Goal: Task Accomplishment & Management: Manage account settings

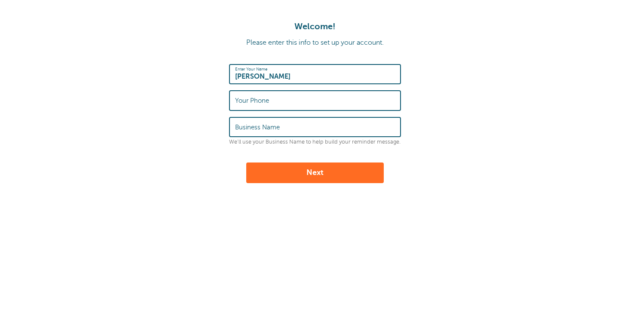
type input "[PERSON_NAME]"
type input "8582259469"
click at [235, 101] on input "8582259469" at bounding box center [315, 100] width 160 height 18
click at [305, 171] on button "Next" at bounding box center [314, 172] width 137 height 21
type input "Chris"
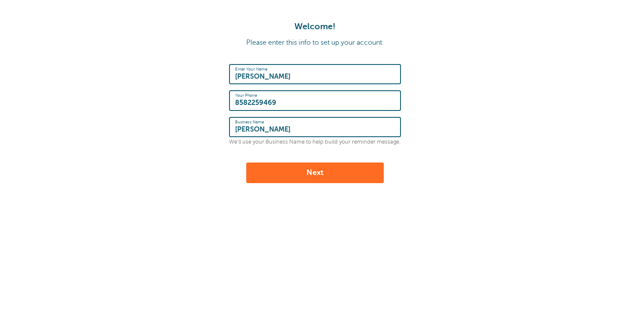
click at [317, 171] on button "Next" at bounding box center [314, 172] width 137 height 21
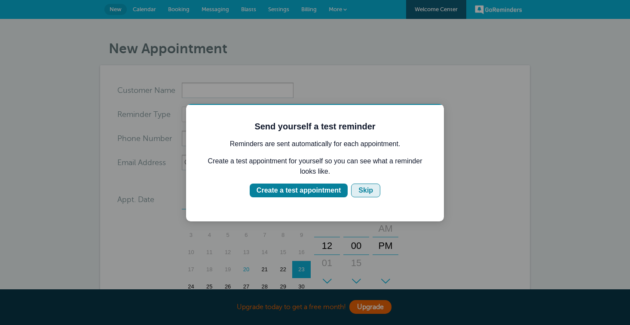
click at [364, 189] on div "Skip" at bounding box center [365, 190] width 15 height 10
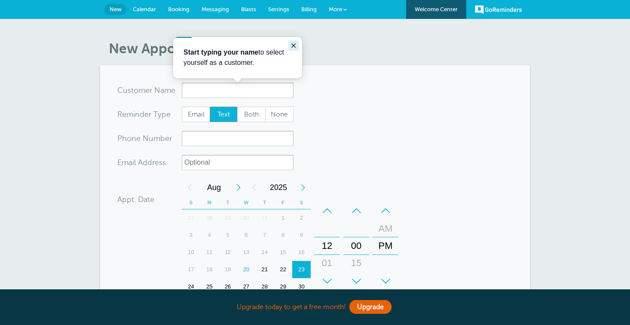
click at [293, 45] on icon "Close guide" at bounding box center [293, 45] width 4 height 4
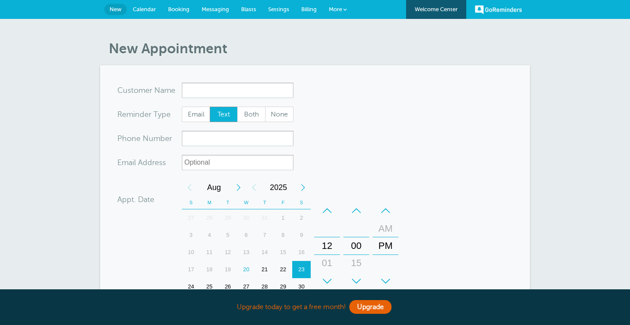
click at [216, 10] on span "Messaging" at bounding box center [214, 9] width 27 height 6
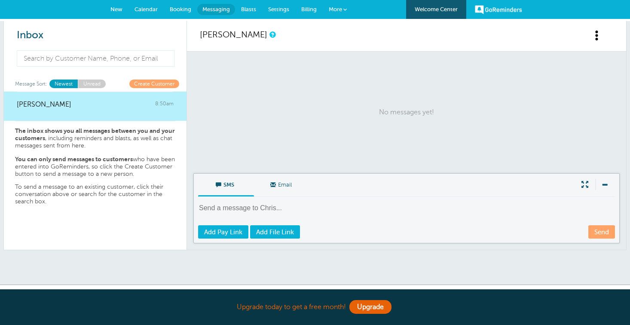
click at [153, 83] on link "Create Customer" at bounding box center [154, 83] width 50 height 8
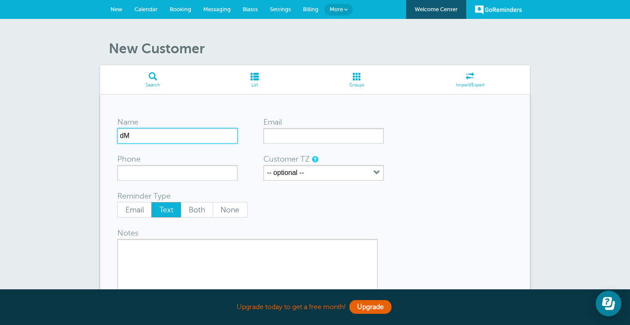
type input "d"
type input "M"
type input "[PERSON_NAME]"
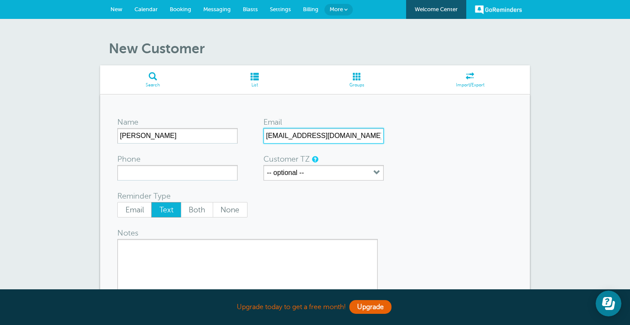
type input "cristofcolon@icloud.com"
click at [307, 214] on div "Email Text Both None" at bounding box center [244, 209] width 255 height 15
click at [298, 195] on div "Reminder Type Email Text Both None" at bounding box center [246, 203] width 258 height 27
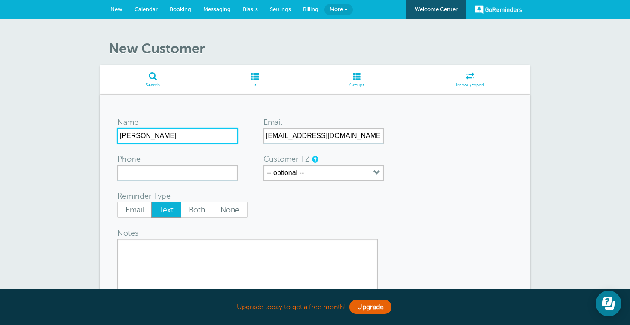
click at [210, 136] on input "Chris" at bounding box center [177, 135] width 120 height 15
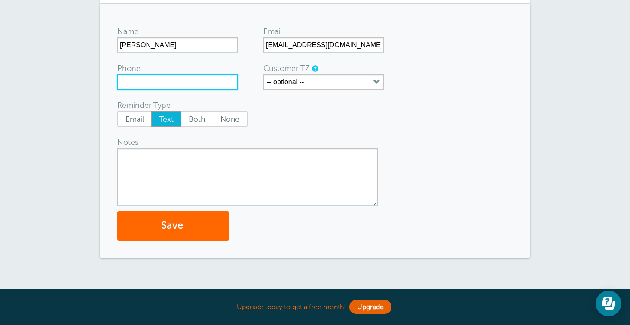
scroll to position [90, 0]
type input "8582259469"
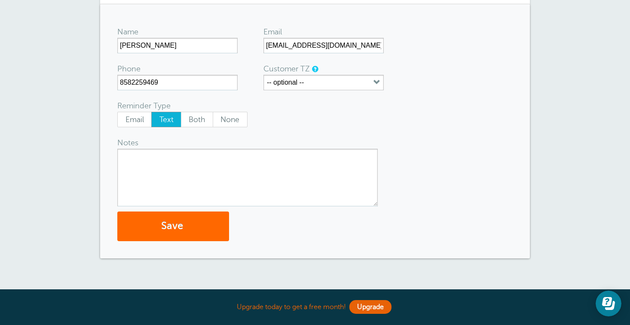
click at [338, 115] on div "Email Text Both None" at bounding box center [244, 119] width 255 height 15
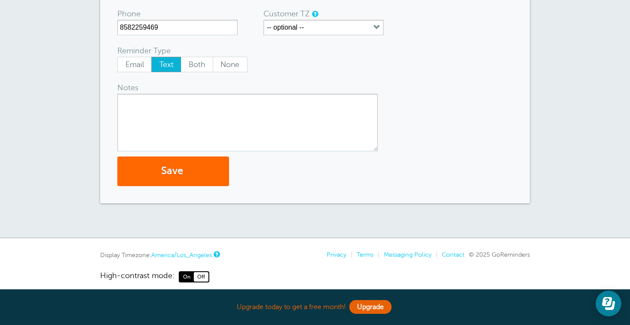
scroll to position [142, 0]
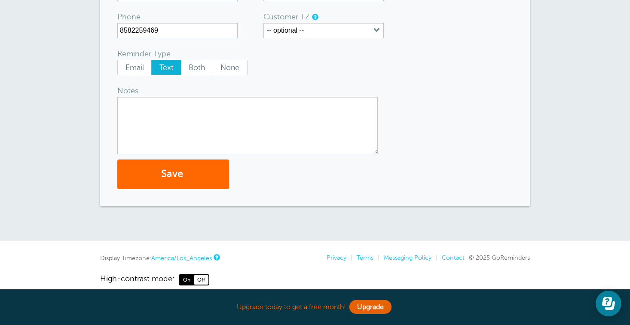
click at [389, 189] on div "Name Chris Email cristofcolon@icloud.com Phone 8582259469 Customer TZ -- option…" at bounding box center [315, 79] width 430 height 254
click at [284, 112] on textarea "Notes" at bounding box center [247, 126] width 260 height 58
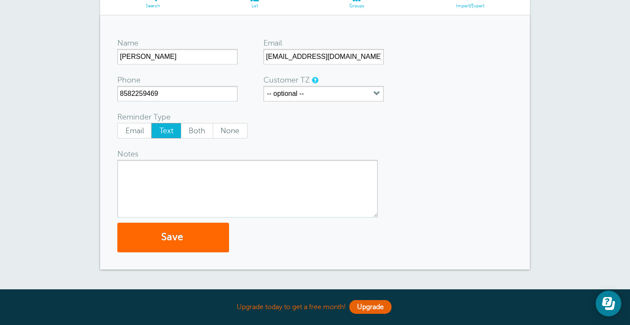
scroll to position [79, 0]
click at [377, 95] on icon "button" at bounding box center [376, 93] width 7 height 7
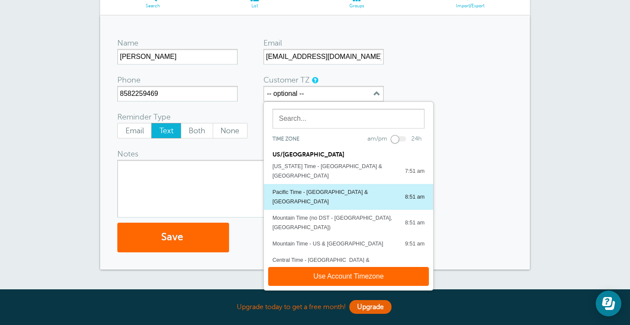
click at [334, 187] on div "Pacific Time - US & Canada" at bounding box center [334, 196] width 124 height 19
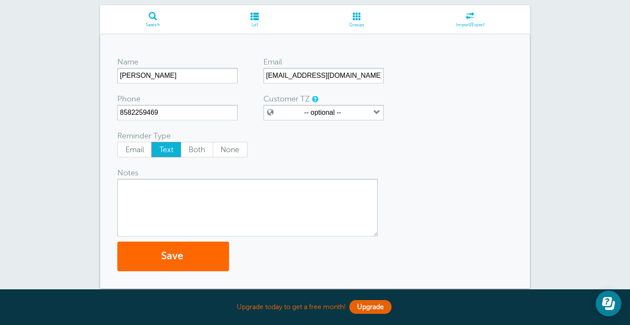
scroll to position [75, 0]
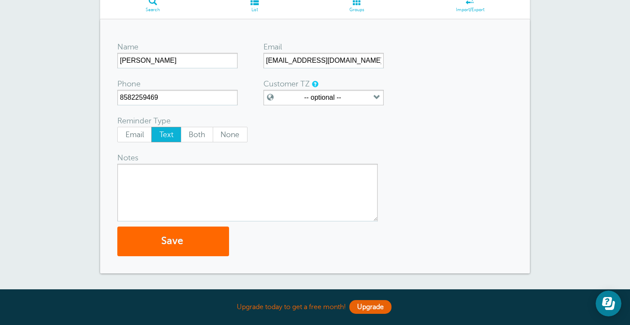
click at [294, 180] on textarea "Notes" at bounding box center [247, 193] width 260 height 58
click at [358, 98] on button "-- optional --" at bounding box center [323, 97] width 120 height 15
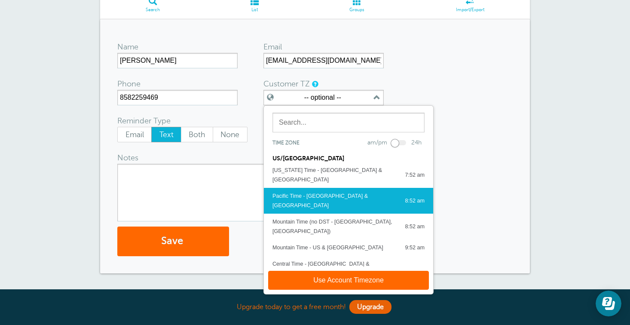
click at [359, 278] on button "Use Account Timezone" at bounding box center [348, 280] width 161 height 19
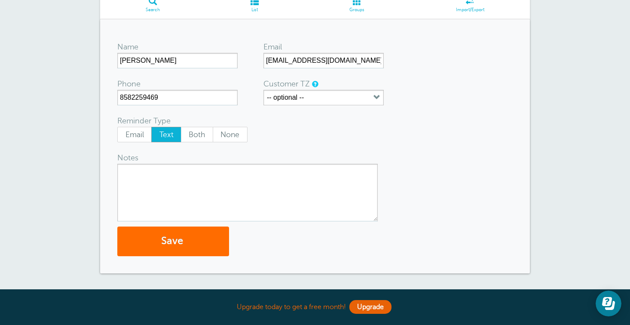
click at [180, 240] on button "Save" at bounding box center [173, 241] width 112 height 30
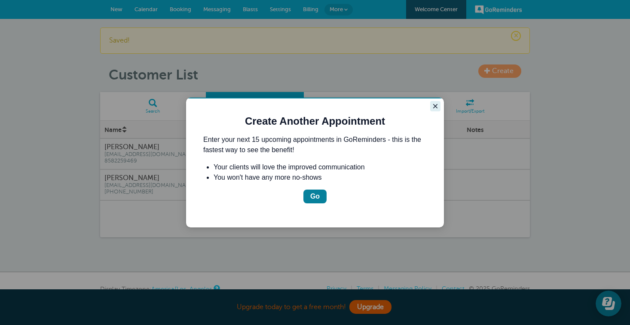
click at [436, 104] on icon "Close guide" at bounding box center [435, 106] width 7 height 7
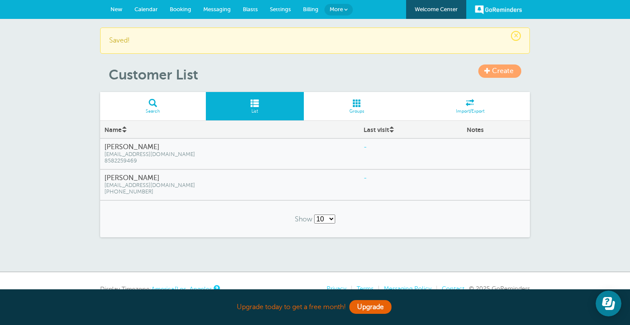
click at [216, 9] on span "Messaging" at bounding box center [216, 9] width 27 height 6
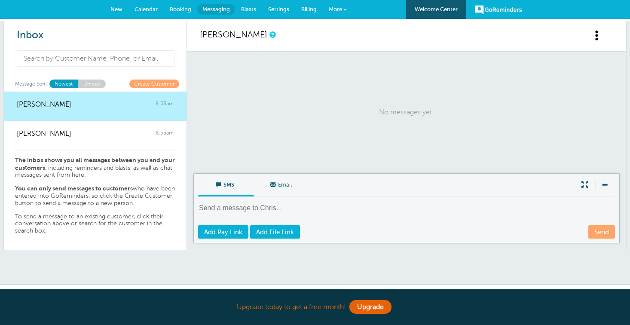
click at [231, 207] on textarea at bounding box center [407, 213] width 418 height 21
type textarea "Wednesday - LBCU $40 / Big Rec / Car Wash / Vons"
click at [598, 230] on link "Send" at bounding box center [601, 231] width 27 height 13
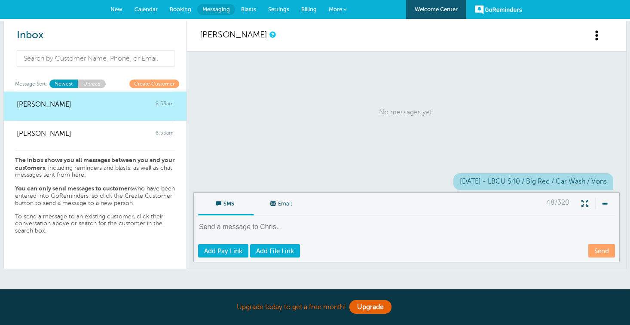
click at [341, 10] on span "More" at bounding box center [335, 9] width 13 height 6
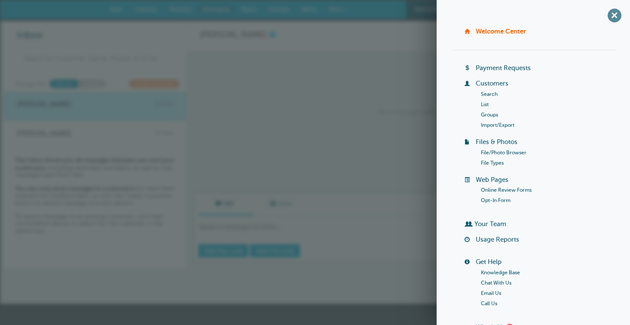
click at [612, 15] on span "+" at bounding box center [613, 15] width 19 height 19
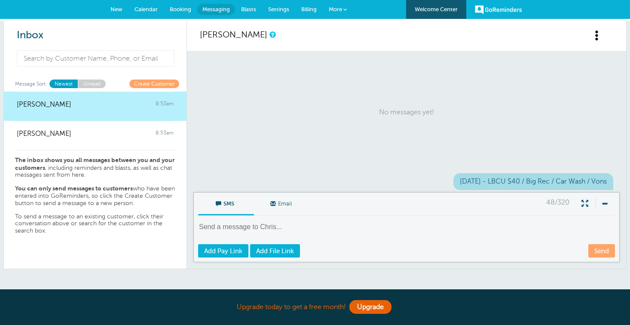
click at [145, 8] on span "Calendar" at bounding box center [145, 9] width 23 height 6
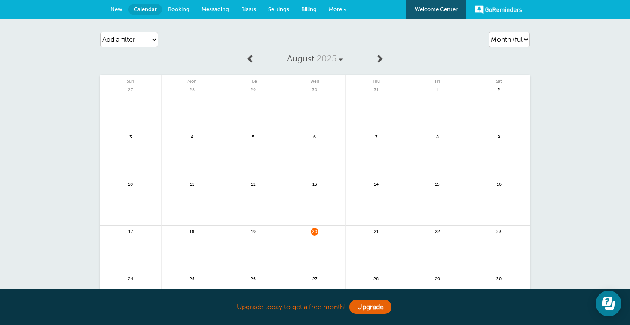
click at [120, 10] on span "New" at bounding box center [116, 9] width 12 height 6
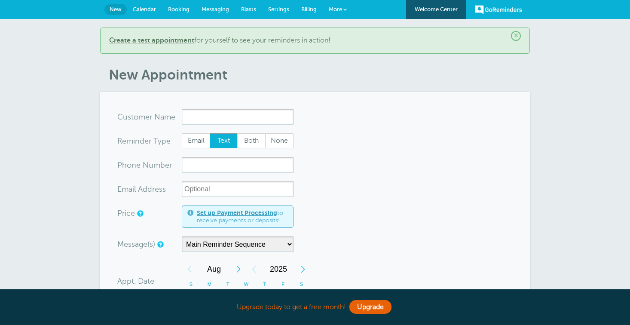
click at [281, 9] on span "Settings" at bounding box center [278, 9] width 21 height 6
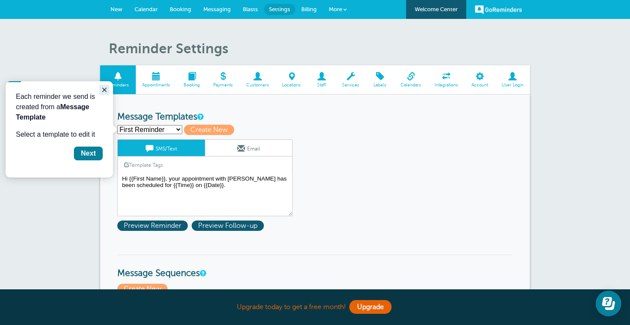
click at [103, 89] on icon "Close guide" at bounding box center [104, 89] width 7 height 7
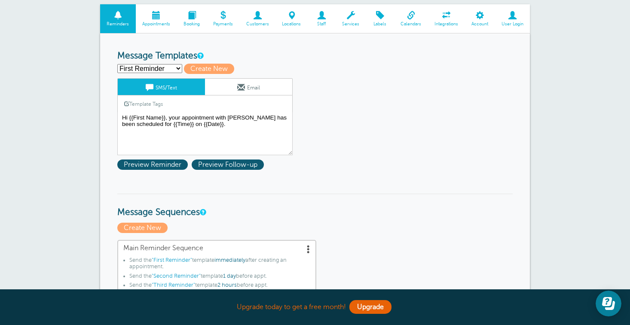
scroll to position [60, 0]
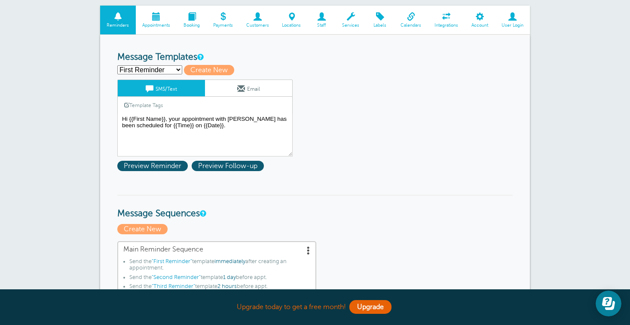
click at [414, 19] on span at bounding box center [411, 16] width 34 height 8
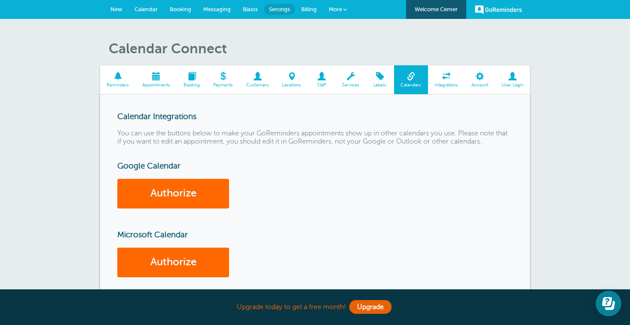
scroll to position [0, 0]
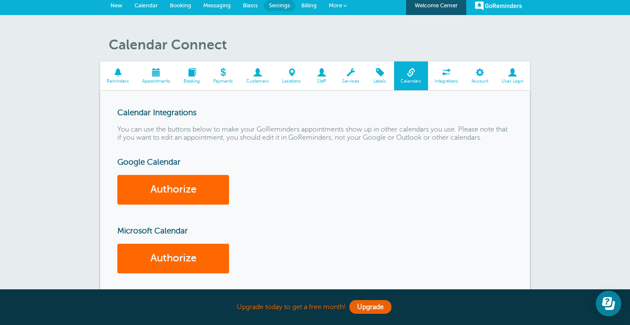
click at [155, 77] on link "Appointments" at bounding box center [156, 75] width 41 height 29
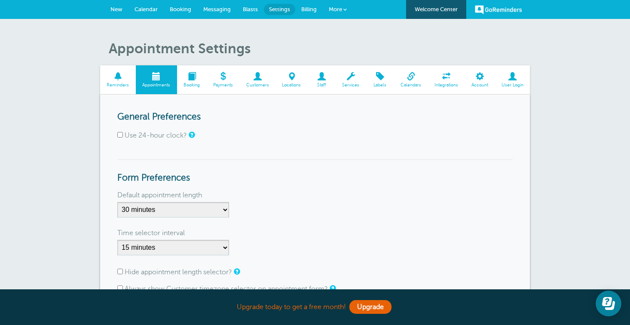
click at [119, 79] on span at bounding box center [118, 76] width 36 height 8
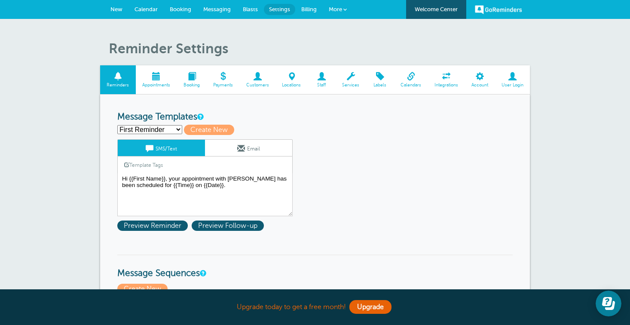
click at [155, 79] on span at bounding box center [156, 76] width 41 height 8
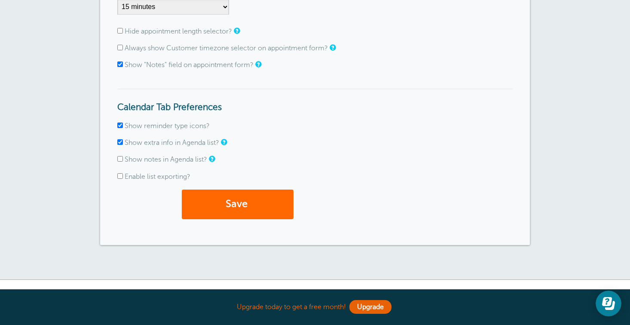
scroll to position [241, 0]
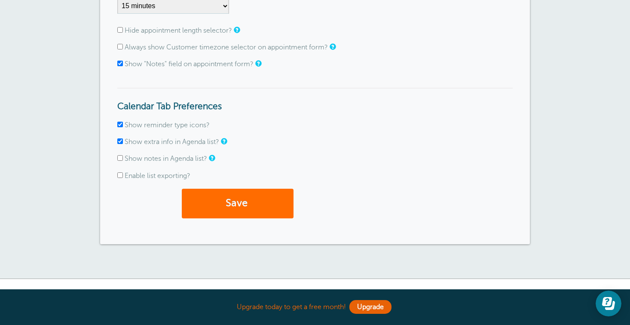
click at [256, 198] on button "Save" at bounding box center [238, 204] width 112 height 30
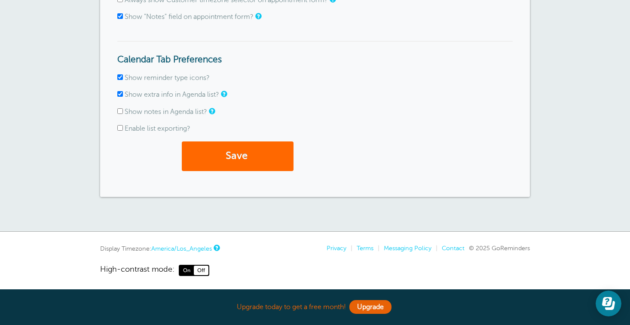
scroll to position [314, 0]
click at [250, 159] on span "submit" at bounding box center [248, 156] width 3 height 12
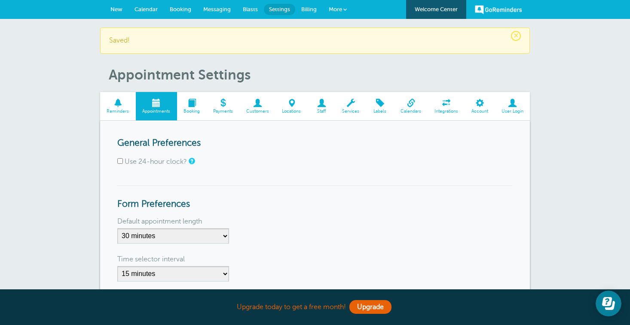
click at [114, 107] on span at bounding box center [118, 103] width 36 height 8
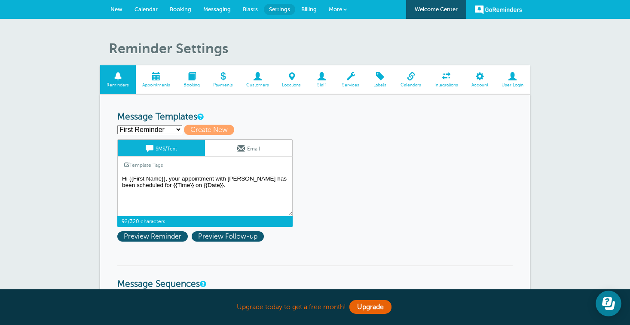
click at [147, 176] on textarea "Hi {{First Name}}, your appointment with Chris has been scheduled for {{Time}} …" at bounding box center [204, 194] width 175 height 43
click at [215, 9] on span "Messaging" at bounding box center [216, 9] width 27 height 6
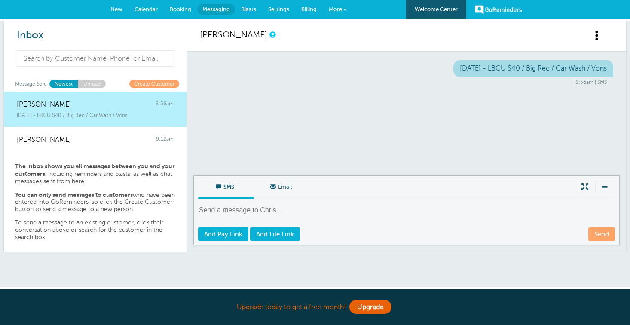
click at [120, 9] on span "New" at bounding box center [116, 9] width 12 height 6
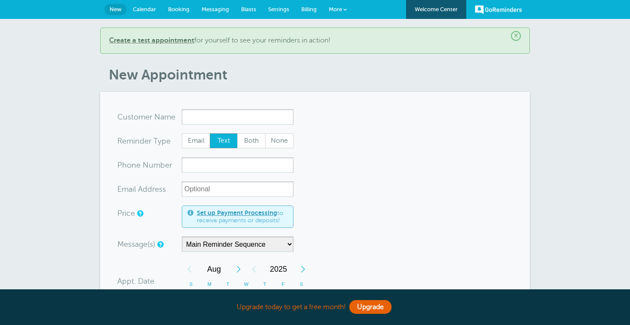
click at [146, 9] on span "Calendar" at bounding box center [144, 9] width 23 height 6
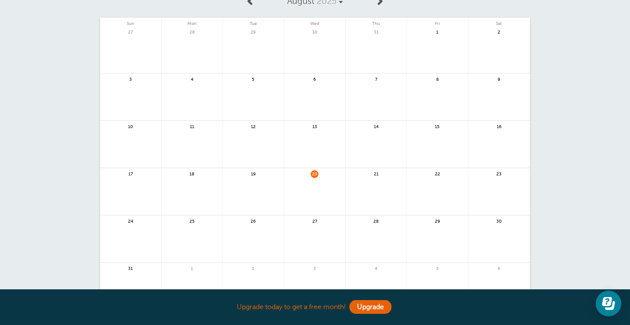
scroll to position [69, 0]
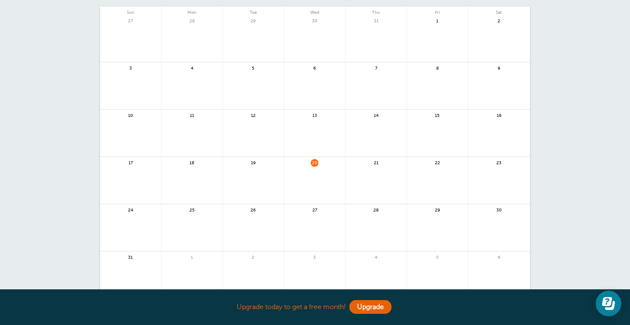
click at [316, 171] on link at bounding box center [314, 185] width 61 height 37
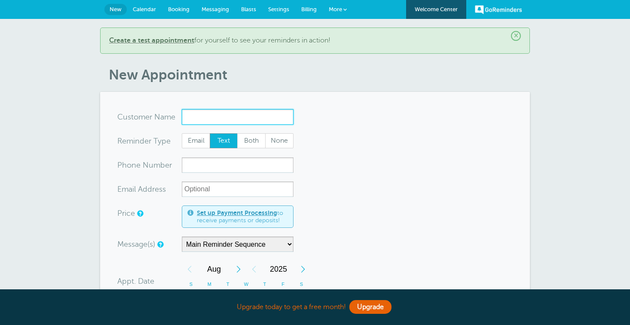
click at [270, 117] on input "x-no-autofill" at bounding box center [238, 116] width 112 height 15
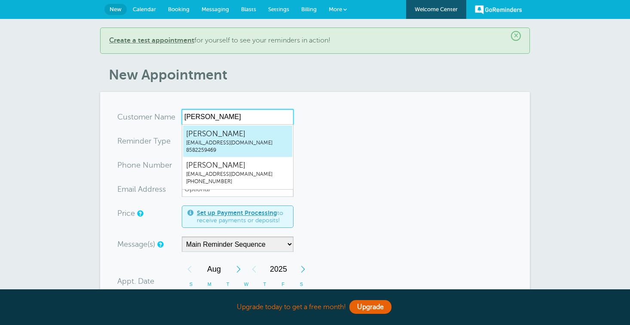
click at [241, 147] on span "8582259469" at bounding box center [237, 149] width 103 height 7
type input "Chriscristofcolon@icloud.com8582259469"
type input "Chris"
type input "8582259469"
type input "[EMAIL_ADDRESS][DOMAIN_NAME]"
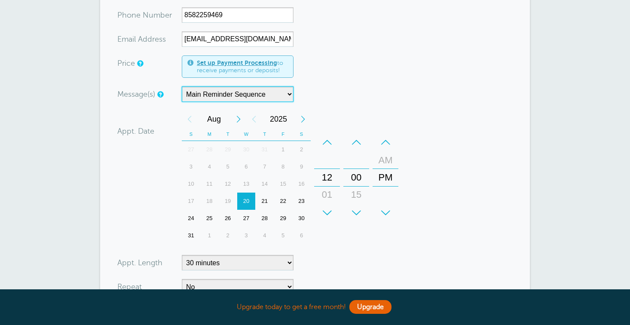
scroll to position [157, 0]
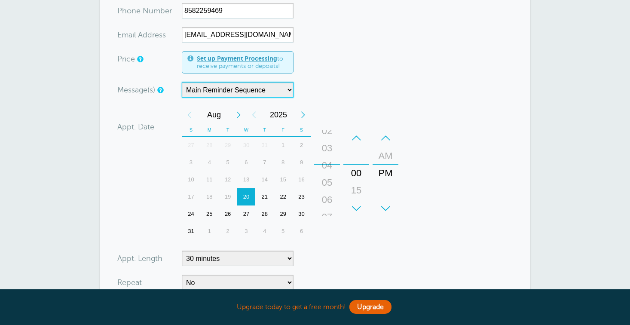
drag, startPoint x: 329, startPoint y: 173, endPoint x: 329, endPoint y: 92, distance: 80.3
click at [329, 92] on form "You are creating a new customer. To use an existing customer select one from th…" at bounding box center [314, 165] width 395 height 427
drag, startPoint x: 328, startPoint y: 195, endPoint x: 327, endPoint y: 128, distance: 66.6
click at [327, 128] on div "+ – Hours 12 01 02 03 04 05 06 07 08 09 10 11" at bounding box center [326, 173] width 29 height 95
drag, startPoint x: 357, startPoint y: 191, endPoint x: 359, endPoint y: 174, distance: 17.3
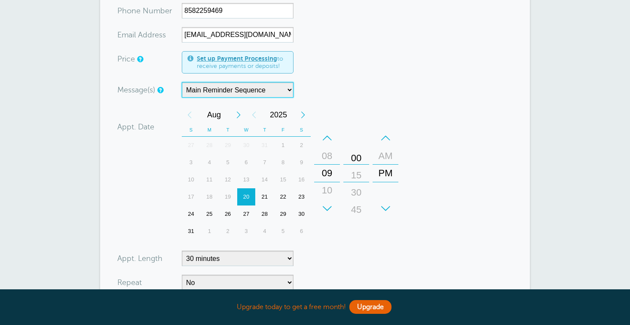
click at [359, 174] on div "15" at bounding box center [356, 175] width 21 height 17
drag, startPoint x: 385, startPoint y: 154, endPoint x: 384, endPoint y: 171, distance: 16.8
click at [384, 171] on div "AM" at bounding box center [385, 172] width 21 height 17
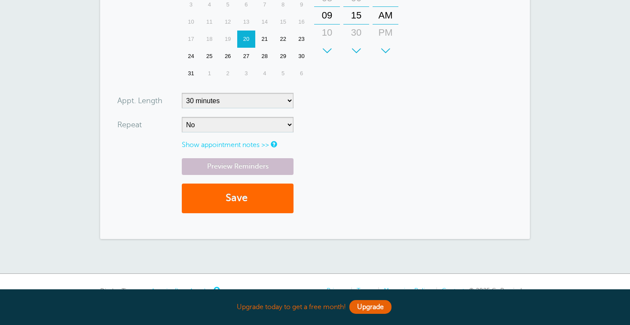
scroll to position [312, 0]
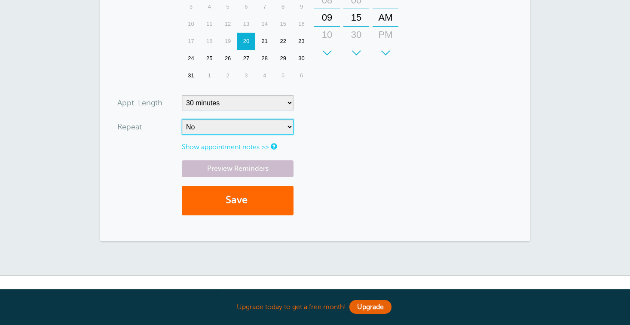
select select "RRULE:FREQ=WEEKLY"
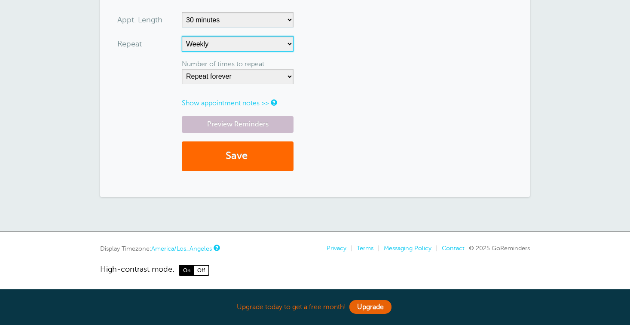
scroll to position [394, 0]
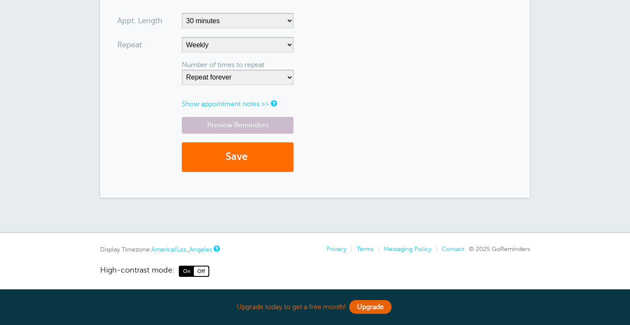
click at [250, 153] on span "submit" at bounding box center [248, 157] width 3 height 12
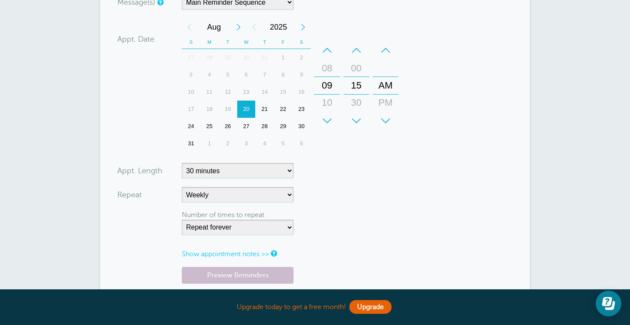
scroll to position [243, 0]
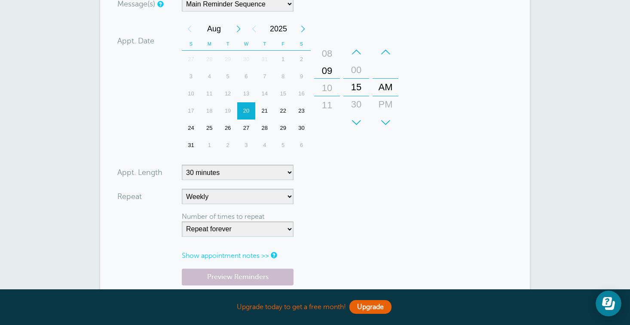
drag, startPoint x: 328, startPoint y: 103, endPoint x: 329, endPoint y: 85, distance: 17.2
click at [329, 85] on div "10" at bounding box center [327, 87] width 21 height 17
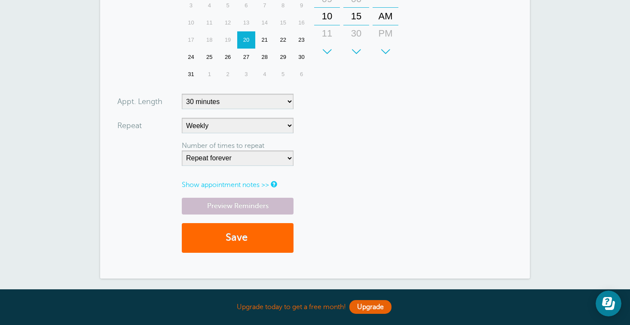
scroll to position [328, 0]
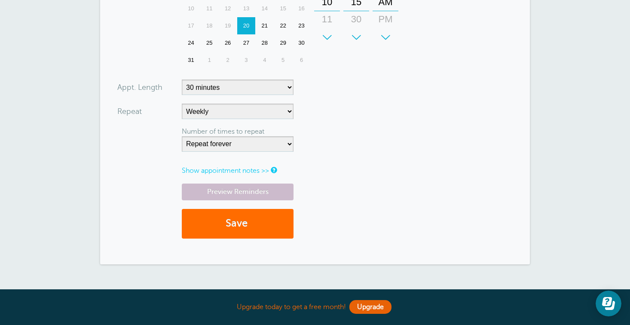
click at [259, 213] on button "Save" at bounding box center [238, 224] width 112 height 30
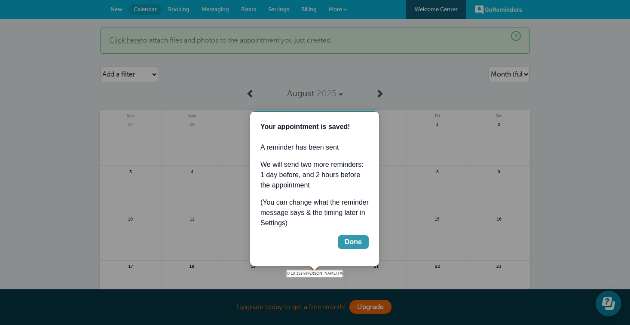
click at [354, 238] on div "Done" at bounding box center [353, 242] width 17 height 10
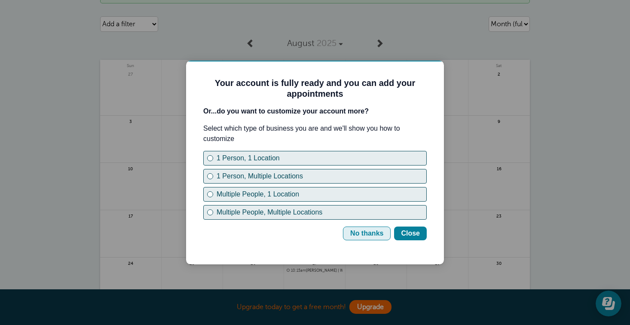
scroll to position [53, 0]
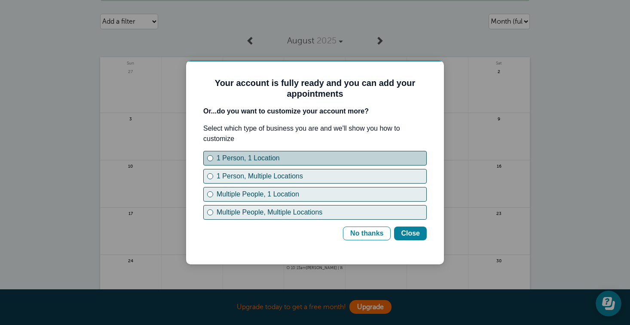
click at [210, 156] on div "1 Person, 1 Location" at bounding box center [209, 157] width 3 height 3
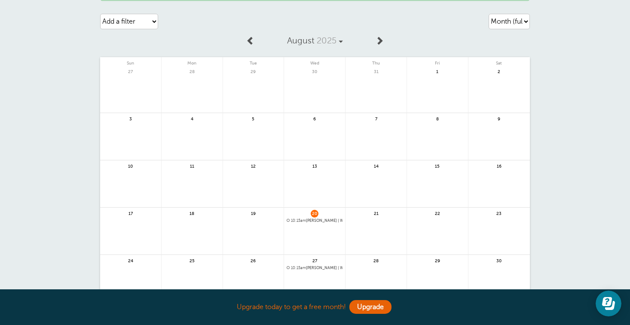
scroll to position [0, 0]
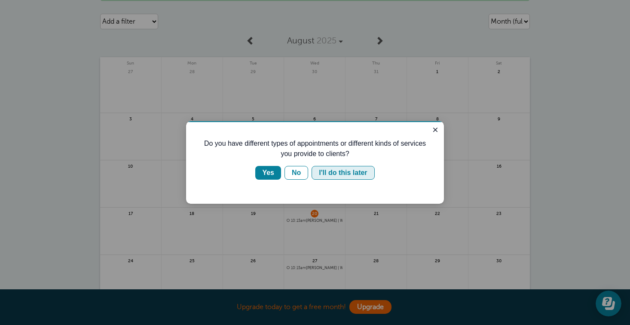
click at [335, 171] on div "I'll do this later" at bounding box center [343, 173] width 48 height 10
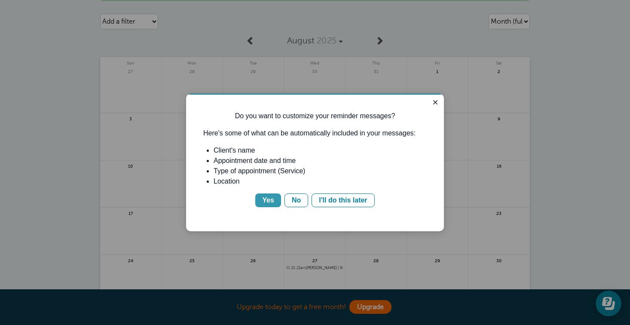
click at [271, 198] on div "Yes" at bounding box center [268, 200] width 12 height 10
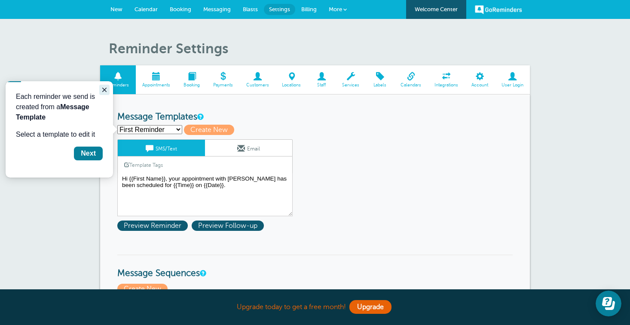
click at [105, 89] on icon "Close guide" at bounding box center [104, 90] width 4 height 4
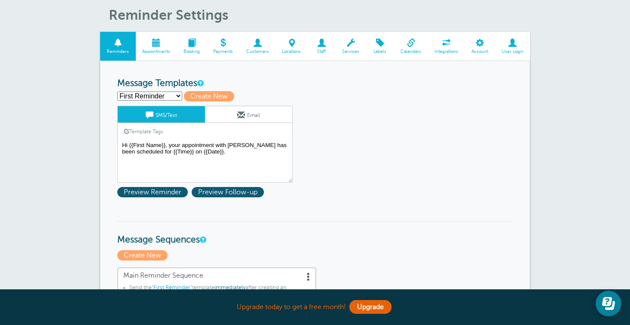
scroll to position [22, 0]
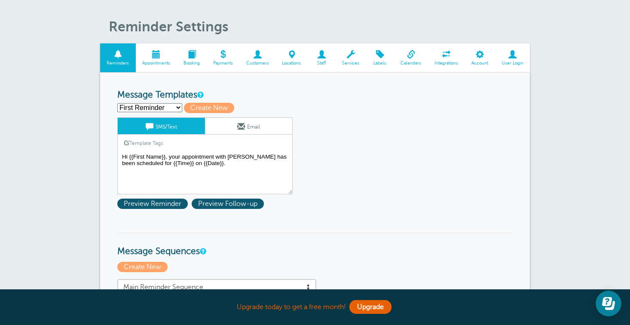
click at [206, 164] on textarea "Hi {{First Name}}, your appointment with [PERSON_NAME] has been scheduled for {…" at bounding box center [204, 172] width 175 height 43
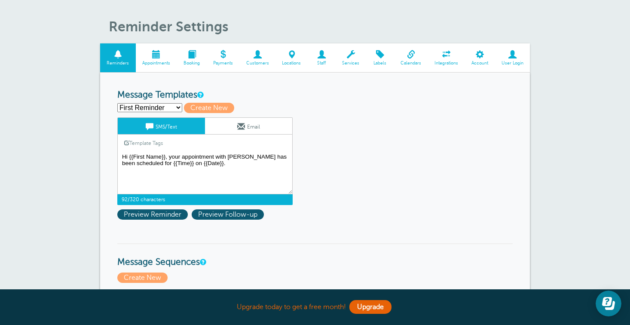
drag, startPoint x: 165, startPoint y: 153, endPoint x: 115, endPoint y: 148, distance: 50.5
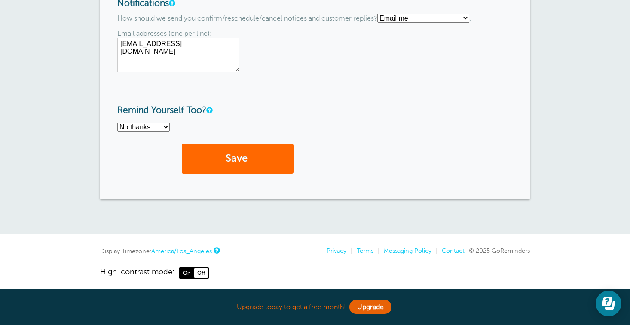
scroll to position [712, 0]
type textarea "[PERSON_NAME]'s Dinner Every [DATE]"
click at [246, 151] on button "Save" at bounding box center [238, 159] width 112 height 30
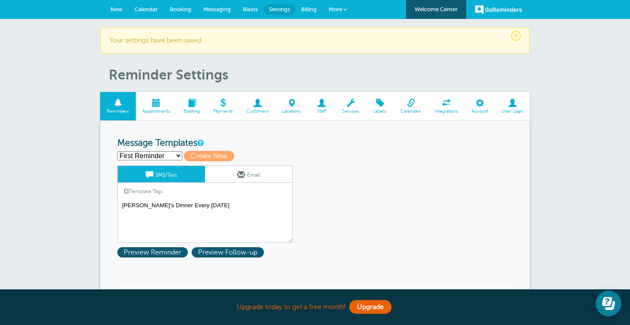
click at [156, 104] on span at bounding box center [156, 103] width 41 height 8
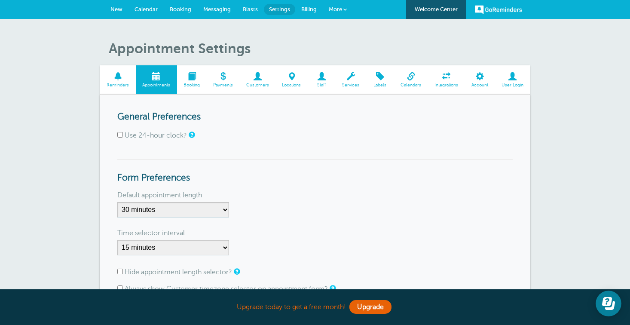
click at [193, 82] on span "Booking" at bounding box center [191, 84] width 21 height 5
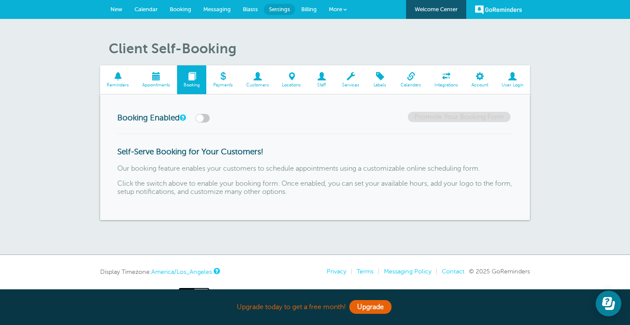
click at [119, 76] on span at bounding box center [118, 76] width 36 height 8
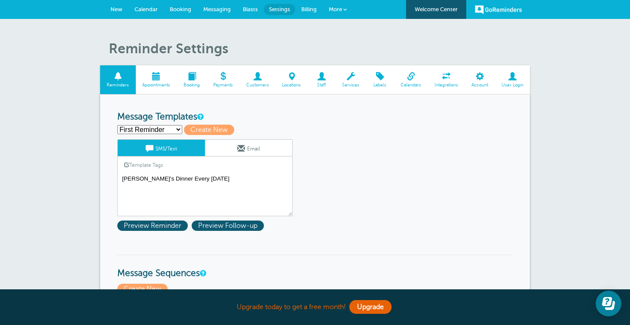
click at [149, 9] on span "Calendar" at bounding box center [145, 9] width 23 height 6
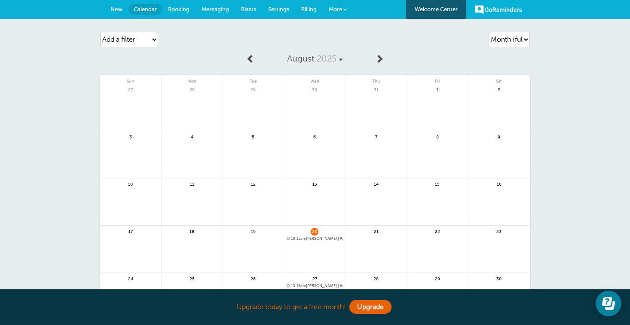
click at [435, 237] on link at bounding box center [437, 253] width 61 height 37
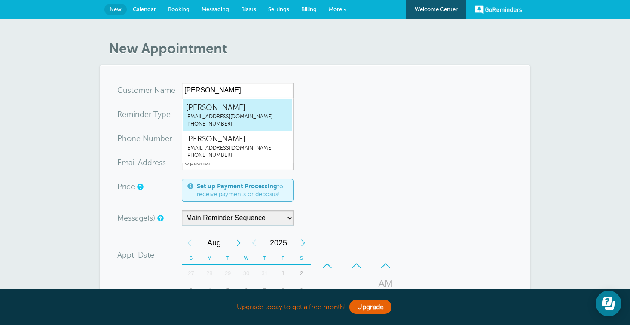
click at [246, 113] on span "[EMAIL_ADDRESS][DOMAIN_NAME]" at bounding box center [237, 116] width 103 height 7
type input "[EMAIL_ADDRESS]"
type input "Chris"
type input "(858) 225-9469"
type input "cristofcolon@icloud.com"
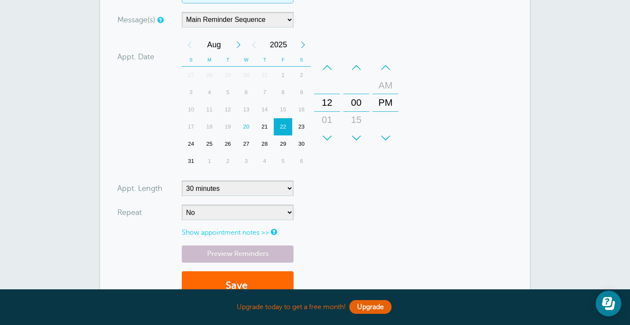
scroll to position [202, 0]
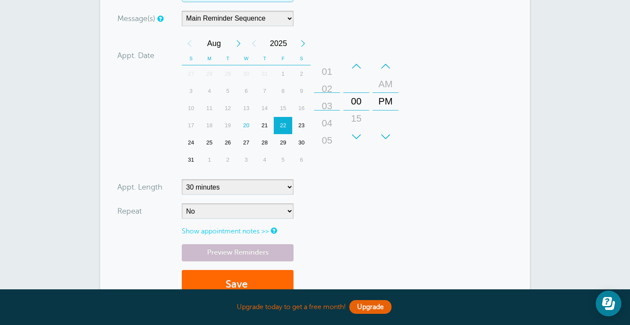
drag, startPoint x: 329, startPoint y: 101, endPoint x: 336, endPoint y: 53, distance: 48.6
click at [336, 53] on div "+ – Month January February March April May June July August September October N…" at bounding box center [292, 102] width 220 height 134
drag, startPoint x: 325, startPoint y: 118, endPoint x: 329, endPoint y: 64, distance: 53.8
click at [329, 64] on div "+ – Hours 12 01 02 03 04 05 06 07 08 09 10 11" at bounding box center [327, 102] width 26 height 88
drag, startPoint x: 329, startPoint y: 116, endPoint x: 332, endPoint y: 51, distance: 64.5
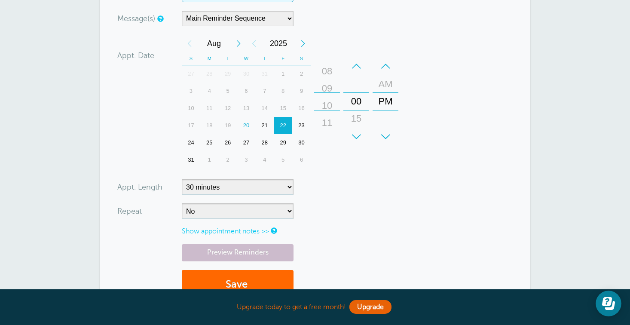
click at [332, 51] on div "+ – Month January February March April May June July August September October N…" at bounding box center [292, 102] width 220 height 134
drag, startPoint x: 389, startPoint y: 83, endPoint x: 389, endPoint y: 103, distance: 19.8
click at [389, 103] on div "AM" at bounding box center [385, 103] width 21 height 17
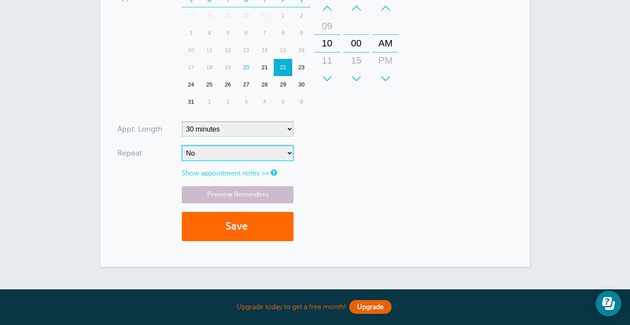
scroll to position [259, 0]
select select "RRULE:FREQ=WEEKLY"
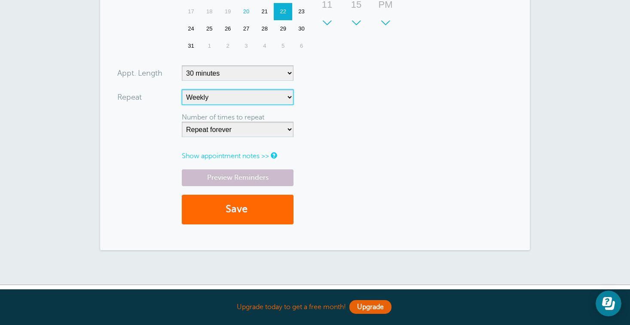
scroll to position [319, 0]
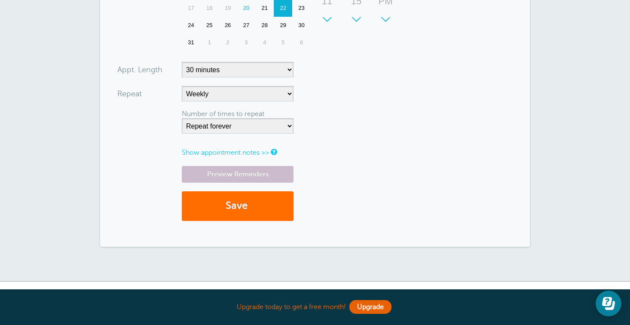
click at [236, 198] on button "Save" at bounding box center [238, 206] width 112 height 30
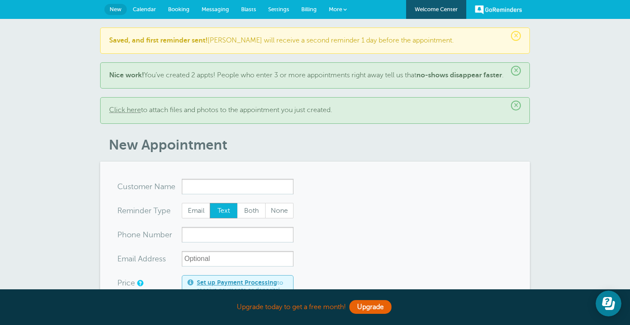
click at [141, 9] on span "Calendar" at bounding box center [144, 9] width 23 height 6
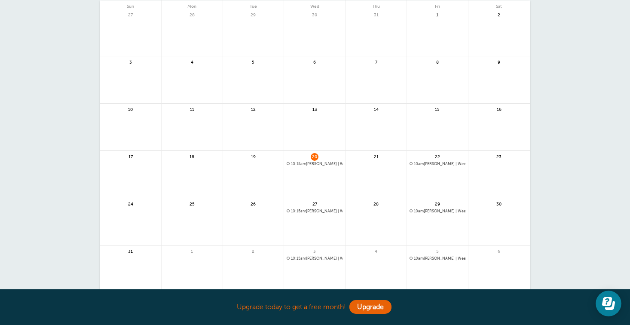
click at [432, 162] on span "10am [PERSON_NAME] | Weekly" at bounding box center [437, 164] width 56 height 5
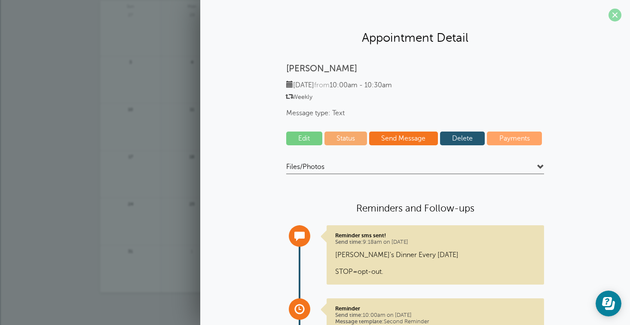
click at [614, 12] on span at bounding box center [614, 15] width 13 height 13
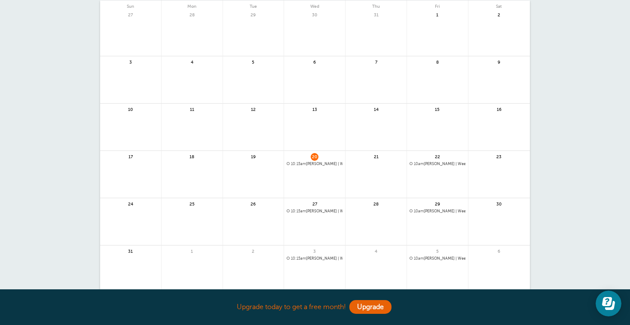
click at [311, 164] on span "10:15am [PERSON_NAME] | Weekly" at bounding box center [315, 164] width 56 height 5
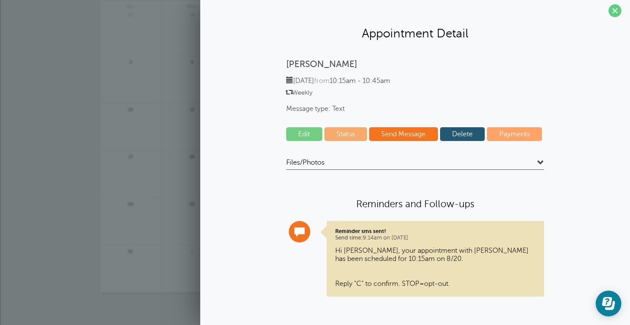
scroll to position [3, 0]
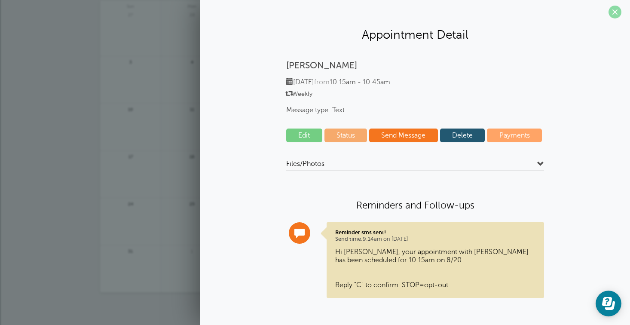
click at [613, 10] on span at bounding box center [614, 12] width 13 height 13
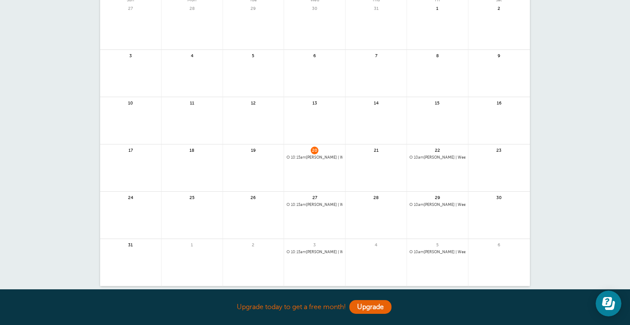
scroll to position [90, 0]
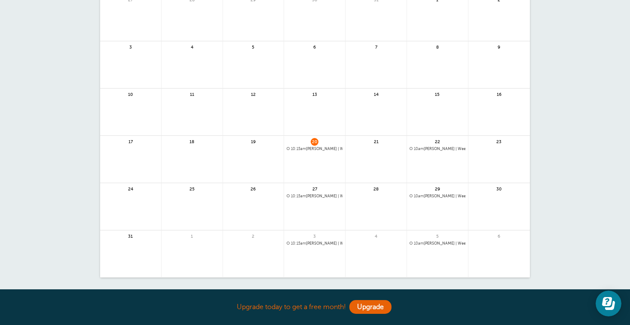
click at [429, 148] on span "10am [PERSON_NAME] | Weekly" at bounding box center [437, 148] width 56 height 5
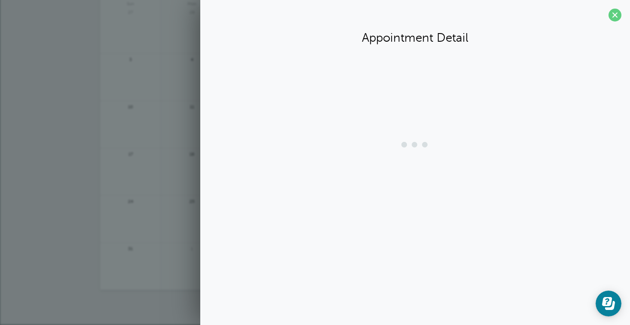
scroll to position [77, 0]
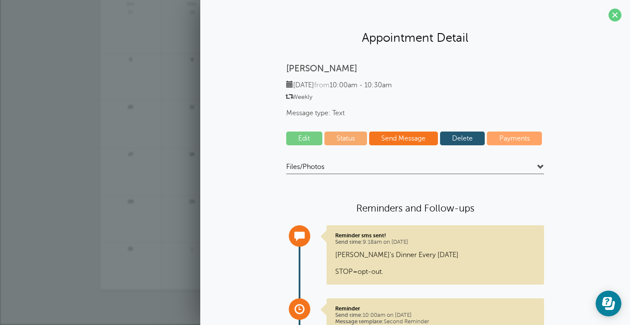
click at [309, 133] on link "Edit" at bounding box center [304, 138] width 36 height 14
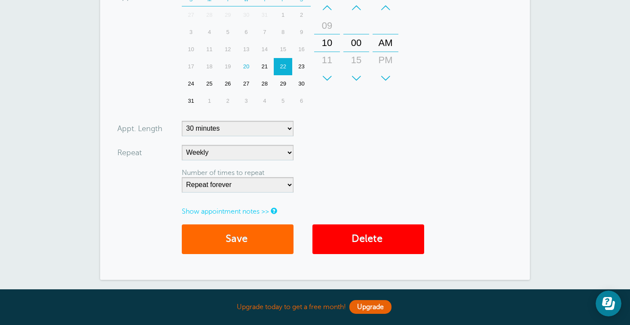
scroll to position [296, 0]
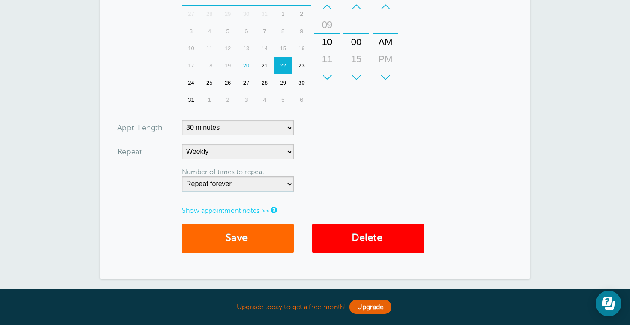
click at [244, 207] on link "Show appointment notes >>" at bounding box center [225, 211] width 87 height 8
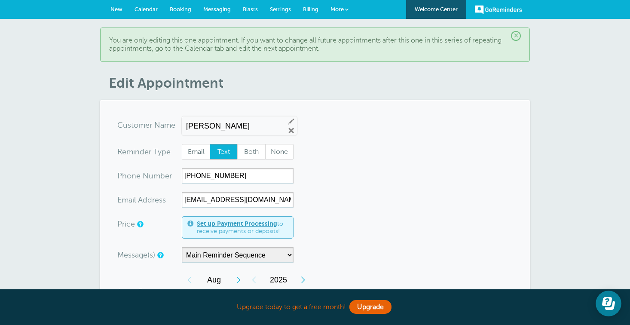
scroll to position [0, 0]
click at [281, 9] on span "Settings" at bounding box center [280, 9] width 21 height 6
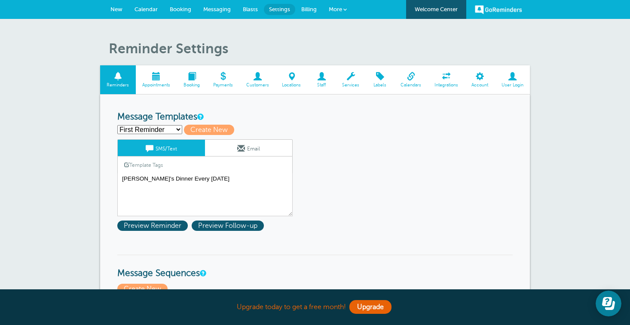
click at [150, 9] on span "Calendar" at bounding box center [145, 9] width 23 height 6
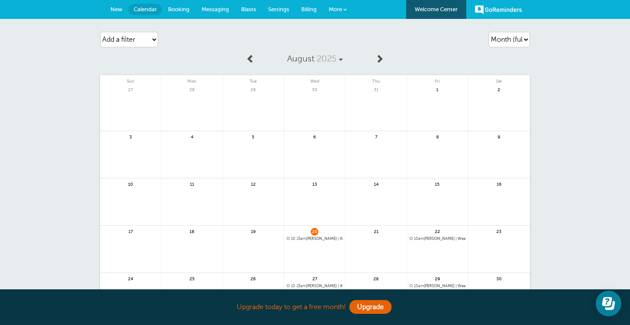
click at [435, 236] on span "10am [PERSON_NAME] | Weekly" at bounding box center [437, 238] width 56 height 5
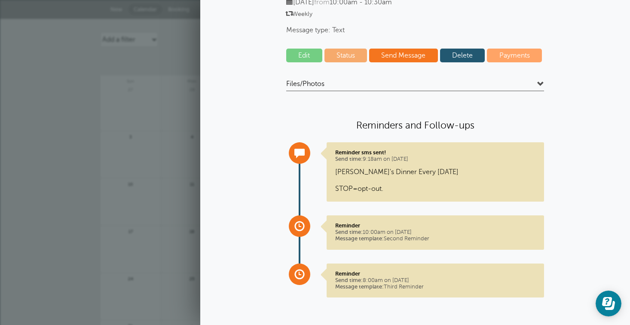
scroll to position [82, 0]
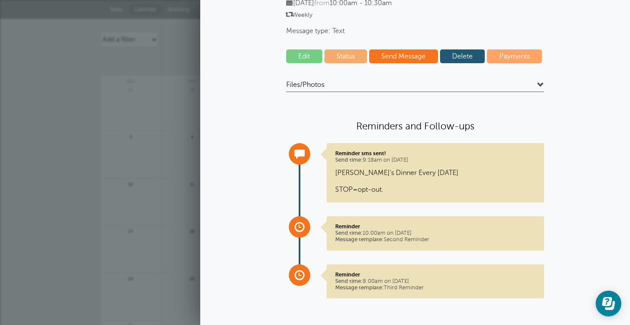
click at [369, 177] on p "Erin's Dinner Every Wednesday STOP=opt-out." at bounding box center [435, 181] width 200 height 25
click at [309, 55] on link "Edit" at bounding box center [304, 56] width 36 height 14
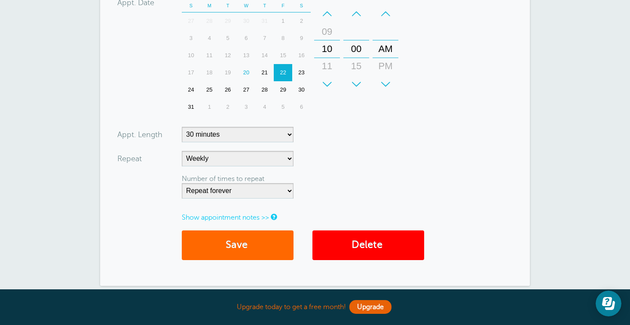
scroll to position [289, 0]
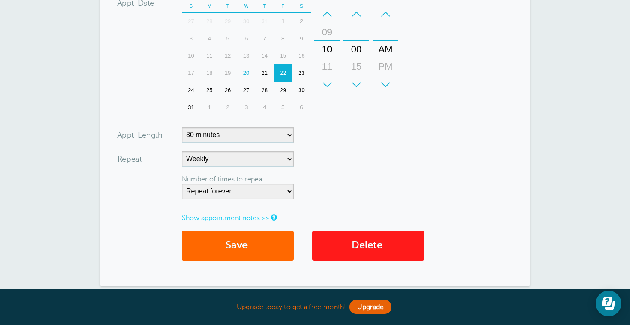
click at [372, 243] on link "Delete" at bounding box center [368, 246] width 112 height 30
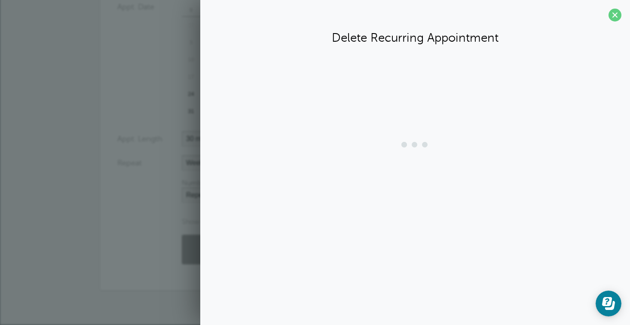
scroll to position [281, 0]
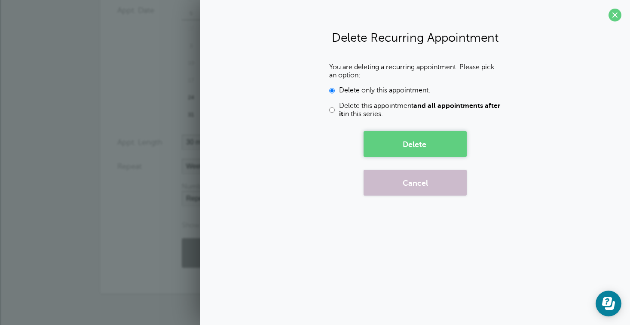
click at [413, 144] on button "Delete" at bounding box center [414, 144] width 103 height 26
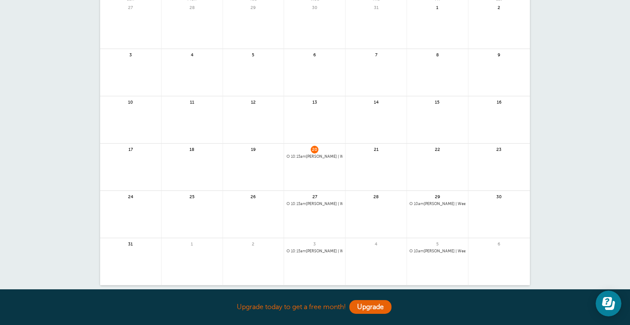
scroll to position [116, 0]
click at [433, 205] on span "10am Chris | Weekly" at bounding box center [437, 204] width 56 height 5
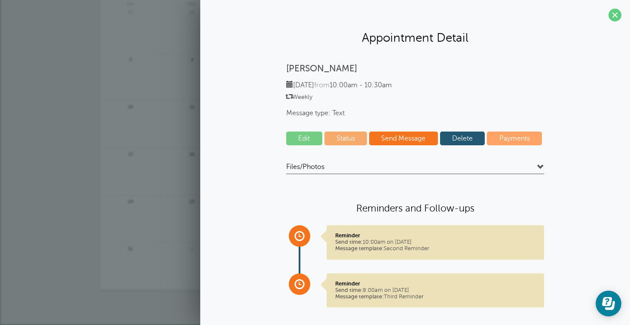
scroll to position [115, 0]
click at [308, 134] on link "Edit" at bounding box center [304, 138] width 36 height 14
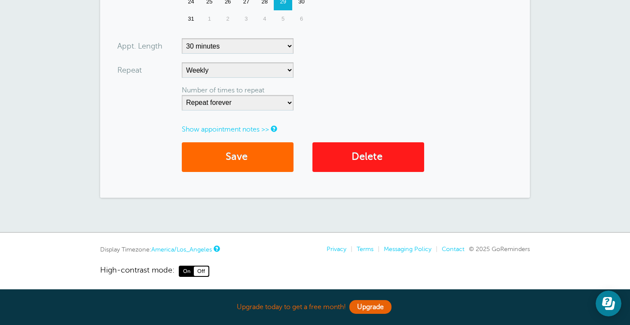
click at [369, 154] on link "Delete" at bounding box center [368, 157] width 112 height 30
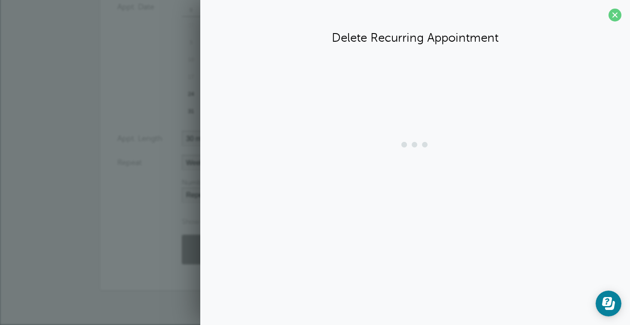
scroll to position [273, 0]
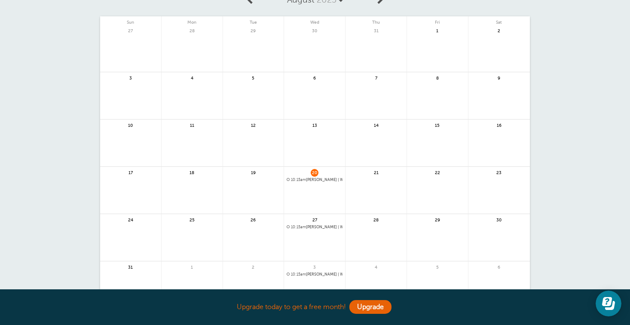
scroll to position [95, 0]
click at [442, 180] on link at bounding box center [437, 194] width 61 height 37
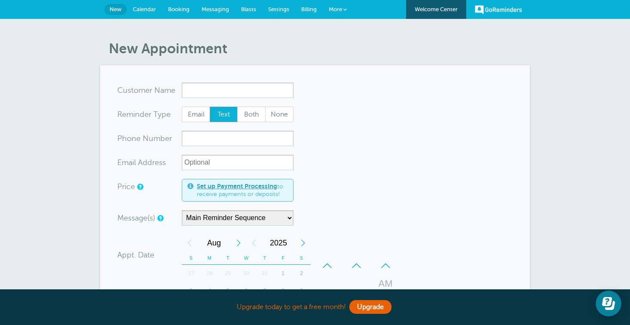
click at [146, 9] on span "Calendar" at bounding box center [144, 9] width 23 height 6
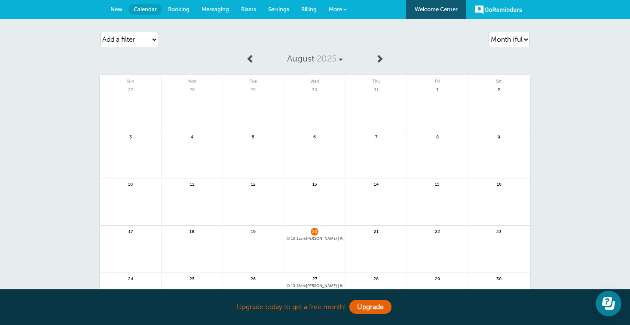
click at [119, 9] on span "New" at bounding box center [116, 9] width 12 height 6
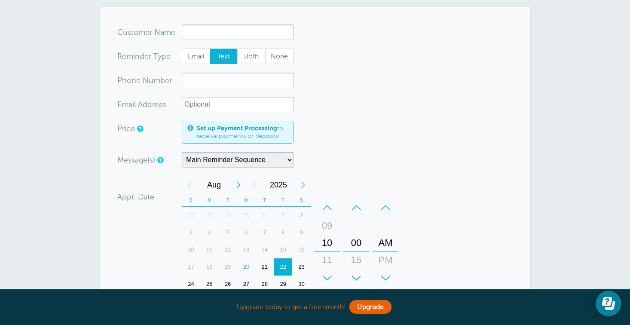
scroll to position [58, 0]
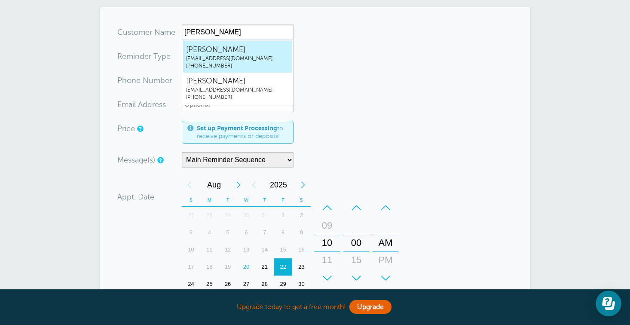
click at [243, 52] on span "[PERSON_NAME]" at bounding box center [237, 49] width 103 height 11
type input "Chriscristofcolon@icloud.com8582259469"
type input "[PERSON_NAME]"
type input "(858) 225-9469"
type input "cristofcolon@icloud.com"
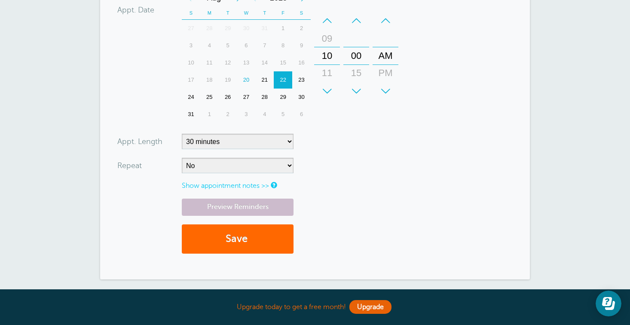
scroll to position [252, 0]
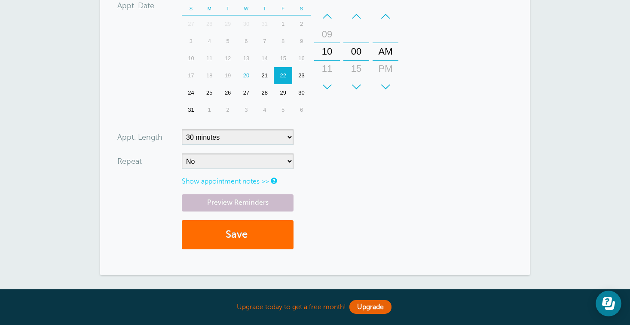
click at [259, 226] on button "Save" at bounding box center [238, 235] width 112 height 30
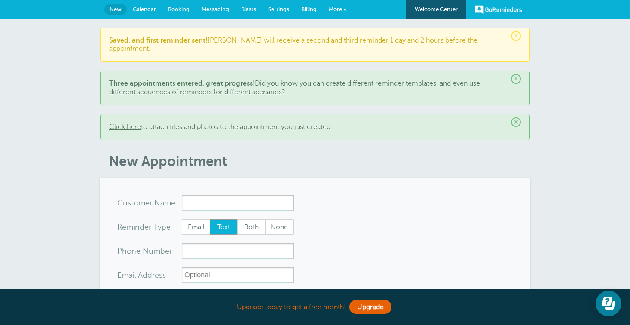
click at [181, 9] on span "Booking" at bounding box center [178, 9] width 21 height 6
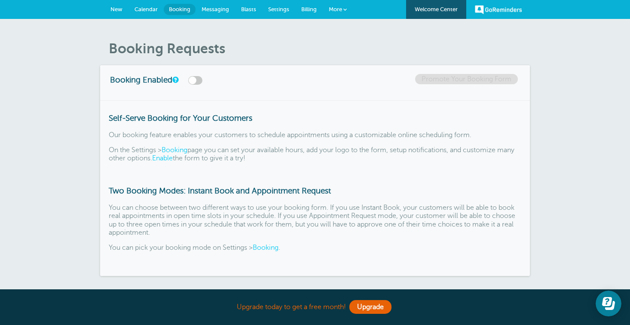
click at [146, 9] on span "Calendar" at bounding box center [145, 9] width 23 height 6
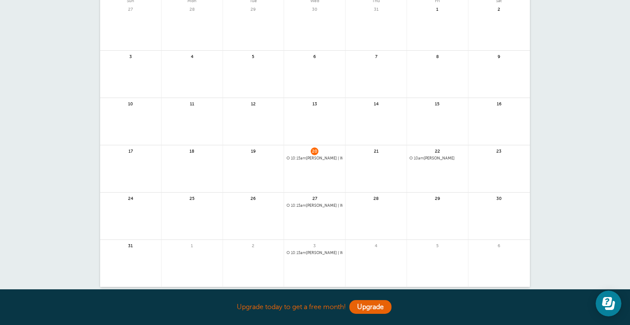
scroll to position [82, 0]
click at [313, 157] on span "10:15am Chris | Weekly" at bounding box center [315, 157] width 56 height 5
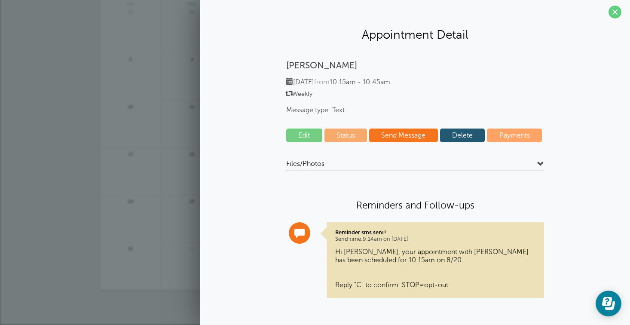
scroll to position [0, 0]
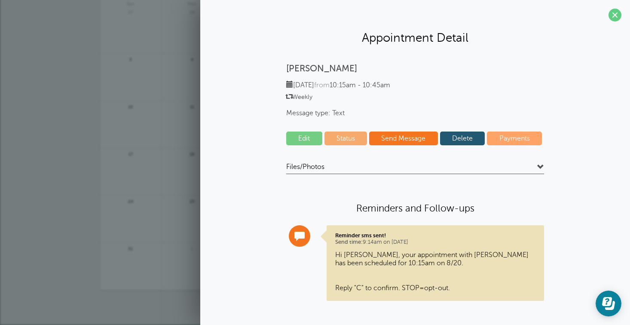
click at [412, 136] on link "Send Message" at bounding box center [403, 138] width 69 height 14
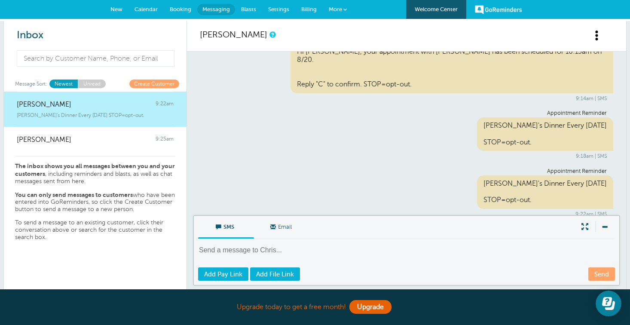
click at [142, 8] on span "Calendar" at bounding box center [145, 9] width 23 height 6
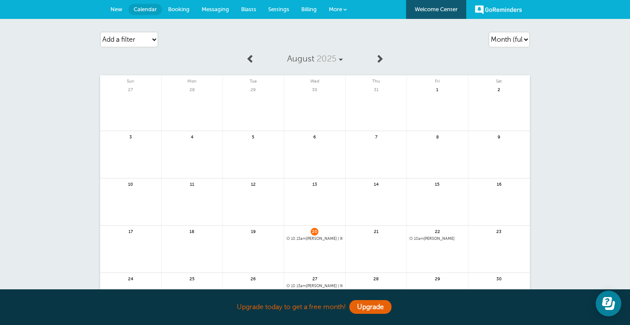
click at [223, 8] on span "Messaging" at bounding box center [214, 9] width 27 height 6
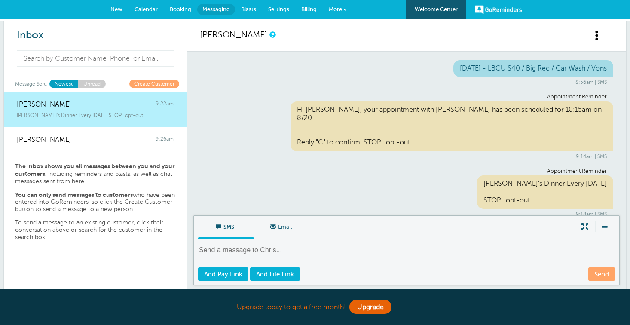
scroll to position [58, 0]
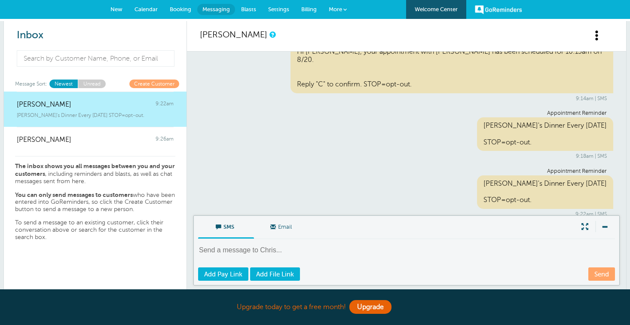
click at [122, 9] on span "New" at bounding box center [116, 9] width 12 height 6
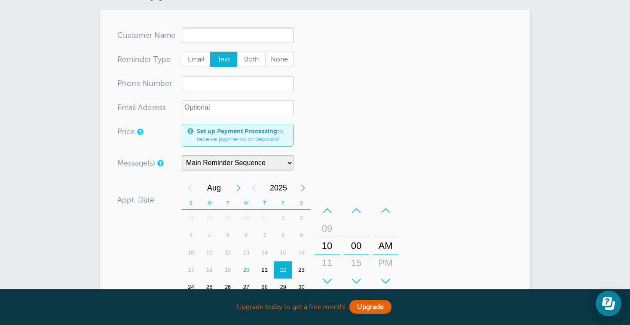
scroll to position [54, 0]
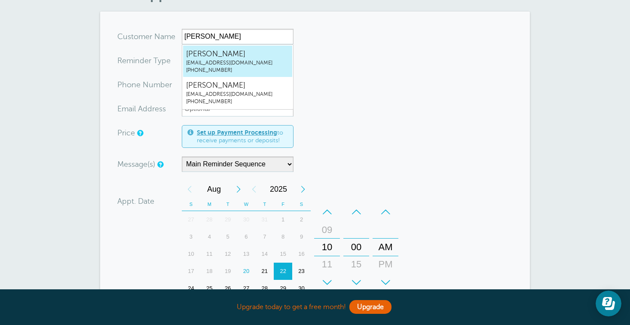
click at [219, 57] on span "Chris" at bounding box center [237, 54] width 103 height 11
type input "Chriscristofcolon@icloud.com8582259469"
type input "Chris"
type input "(858) 225-9469"
type input "cristofcolon@icloud.com"
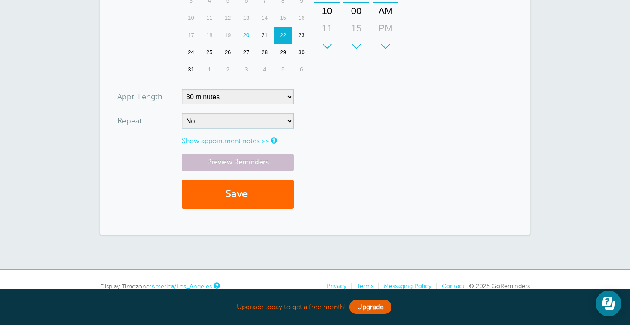
scroll to position [294, 0]
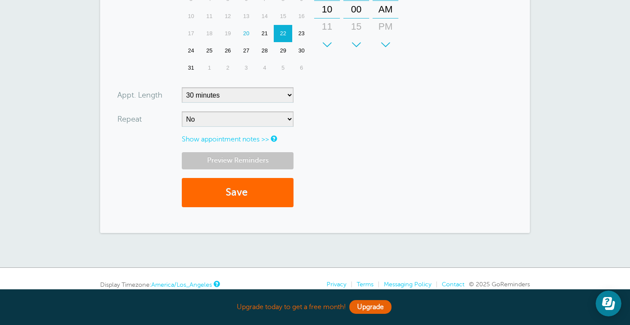
click at [247, 157] on link "Preview Reminders" at bounding box center [238, 160] width 112 height 17
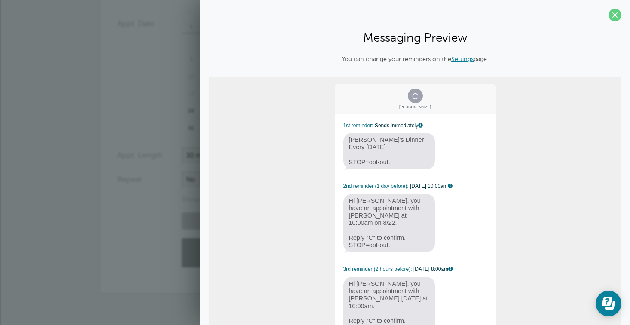
scroll to position [0, 0]
click at [617, 14] on span at bounding box center [614, 15] width 13 height 13
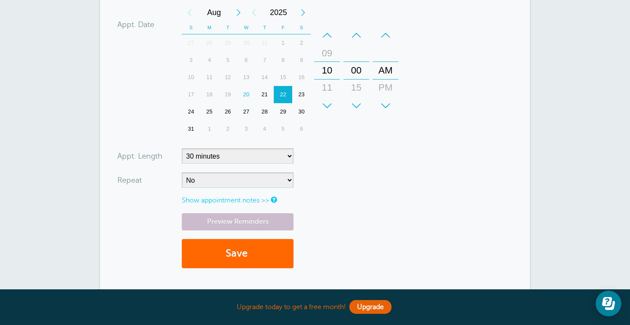
scroll to position [234, 0]
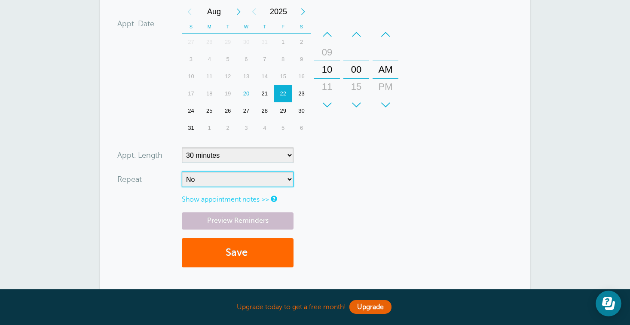
select select "RRULE:FREQ=WEEKLY"
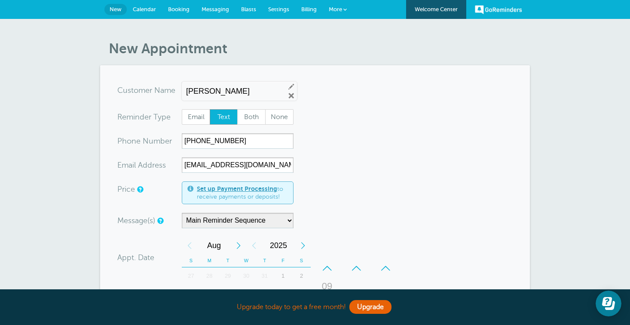
scroll to position [0, 0]
click at [284, 9] on span "Settings" at bounding box center [278, 9] width 21 height 6
click at [149, 7] on span "Calendar" at bounding box center [144, 9] width 23 height 6
click at [274, 10] on span "Settings" at bounding box center [278, 9] width 21 height 6
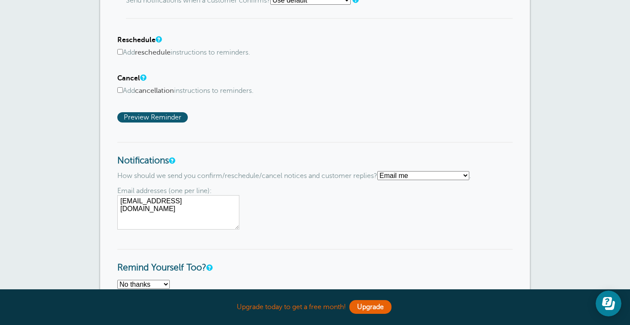
scroll to position [531, 0]
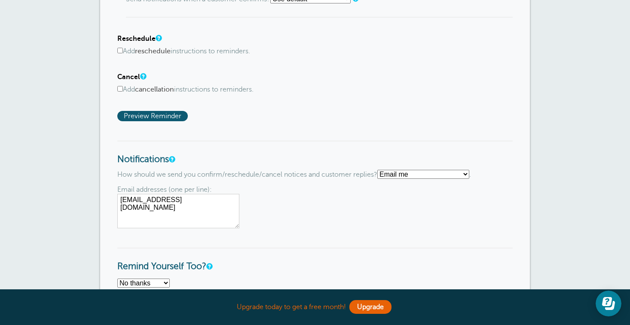
select select "5"
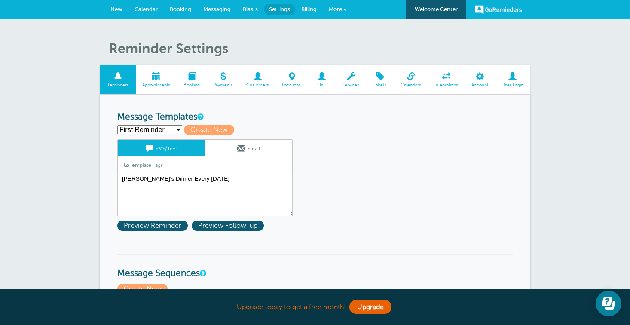
scroll to position [3, 0]
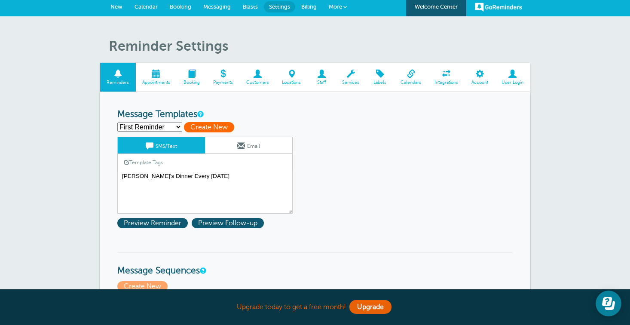
click at [212, 124] on span "Create New" at bounding box center [209, 127] width 50 height 10
select select
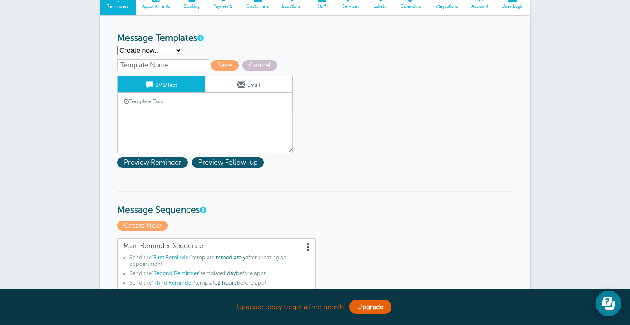
scroll to position [83, 0]
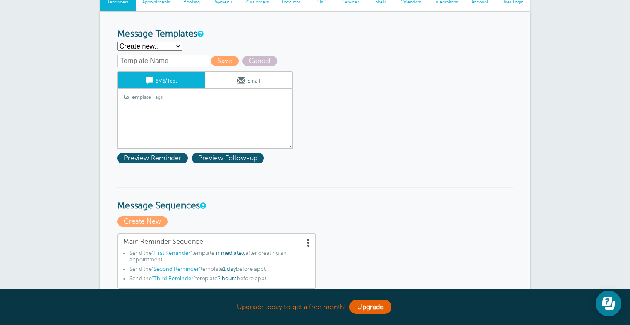
click at [229, 106] on textarea "Erin's Dinner Every Wednesday" at bounding box center [204, 127] width 175 height 43
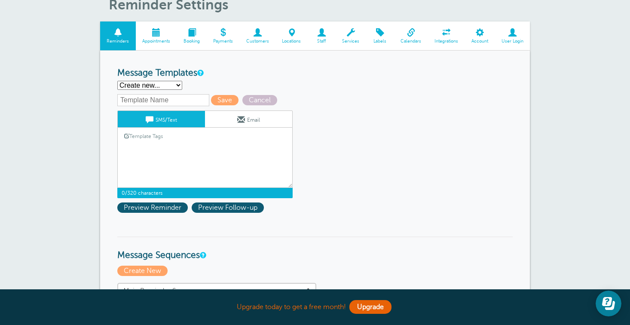
scroll to position [44, 0]
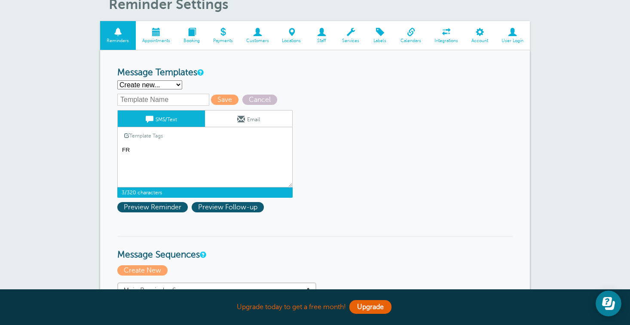
type textarea "F"
type textarea "Friday - Putt and chip practice"
click at [159, 207] on span "Preview Reminder" at bounding box center [152, 207] width 70 height 10
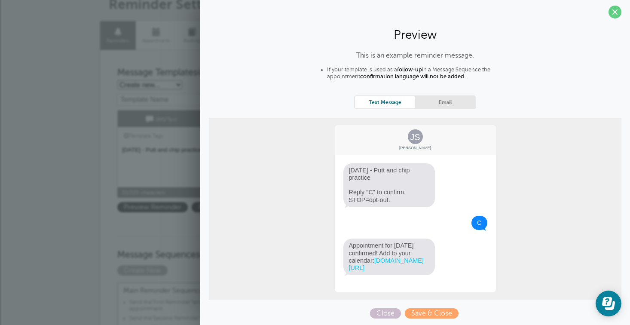
scroll to position [9, 0]
click at [614, 7] on span at bounding box center [614, 12] width 13 height 13
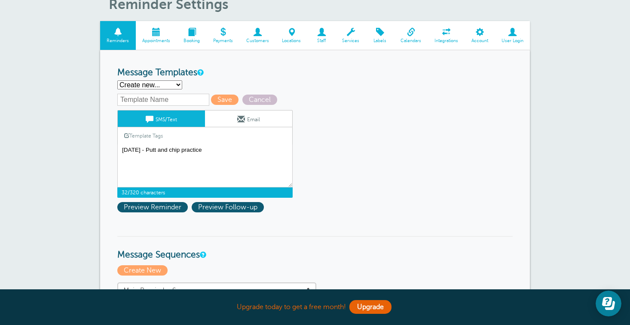
click at [154, 35] on span at bounding box center [156, 32] width 41 height 8
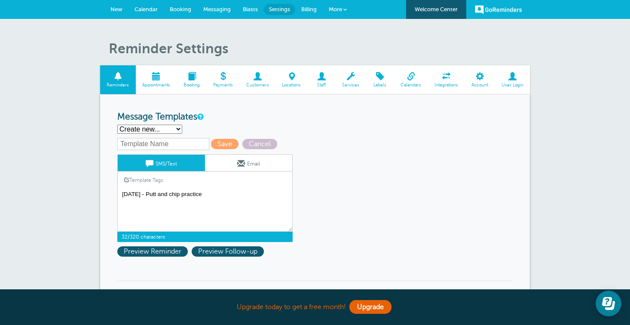
scroll to position [0, 0]
click at [157, 79] on span at bounding box center [156, 76] width 41 height 8
click at [252, 142] on span "Cancel" at bounding box center [259, 144] width 35 height 10
select select "159719"
type textarea "[PERSON_NAME]'s Dinner Every [DATE]"
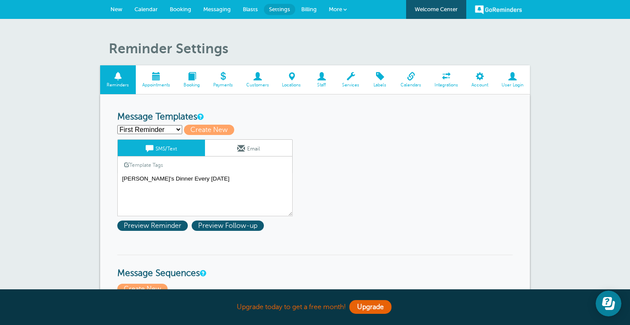
click at [157, 77] on span at bounding box center [156, 76] width 41 height 8
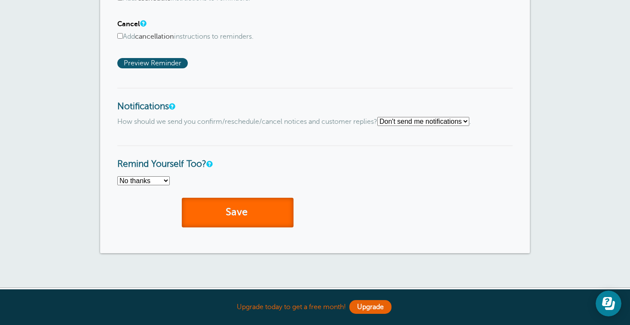
scroll to position [570, 0]
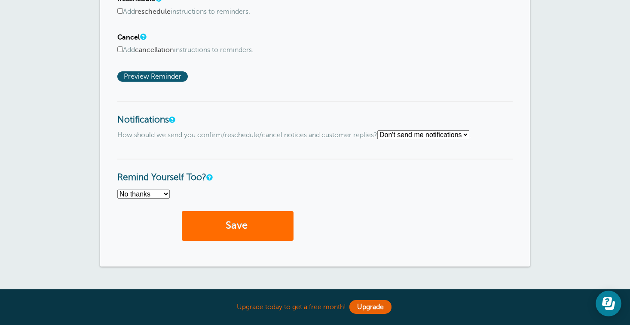
click at [265, 211] on button "Save" at bounding box center [238, 226] width 112 height 30
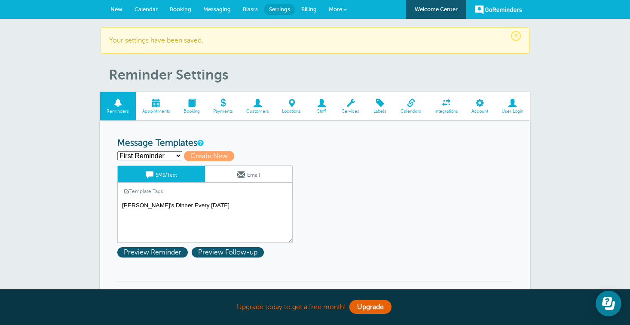
click at [157, 100] on span at bounding box center [156, 103] width 41 height 8
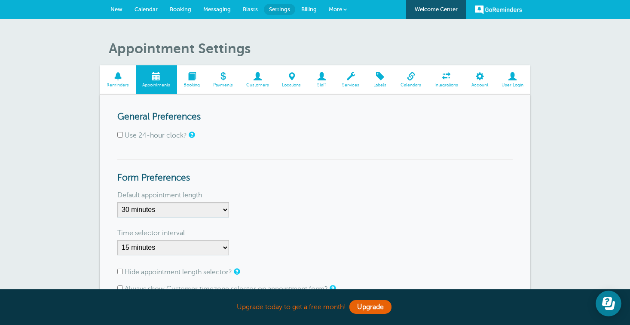
click at [120, 79] on span at bounding box center [118, 76] width 36 height 8
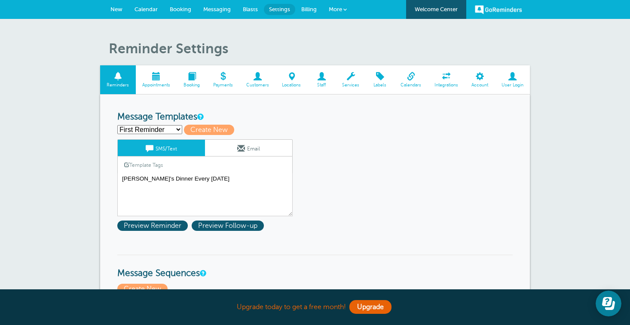
click at [212, 9] on span "Messaging" at bounding box center [216, 9] width 27 height 6
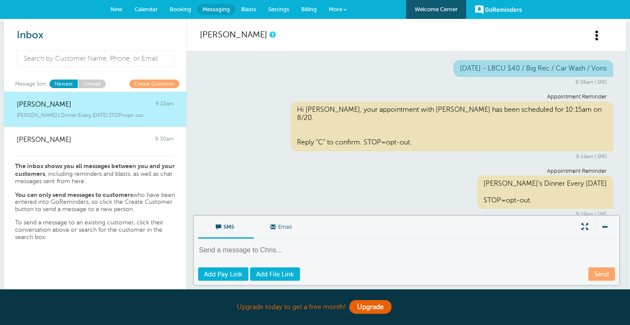
click at [122, 9] on link "New" at bounding box center [116, 9] width 24 height 19
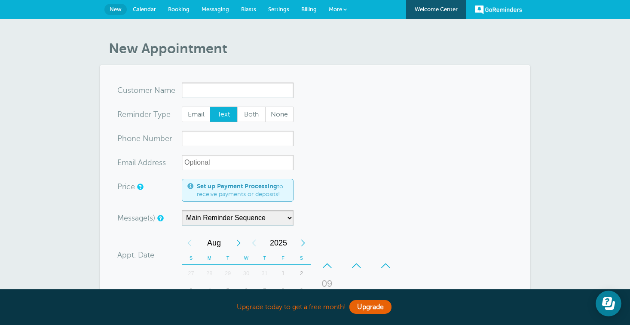
click at [149, 10] on span "Calendar" at bounding box center [144, 9] width 23 height 6
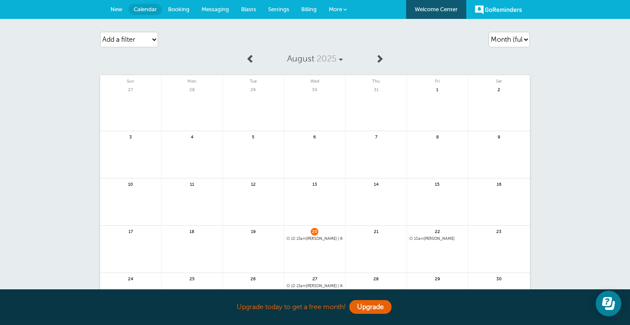
click at [320, 240] on span "10:15am [PERSON_NAME] | Weekly" at bounding box center [315, 238] width 56 height 5
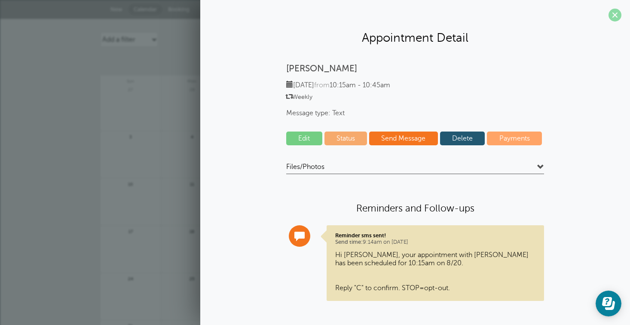
click at [615, 15] on span at bounding box center [614, 15] width 13 height 13
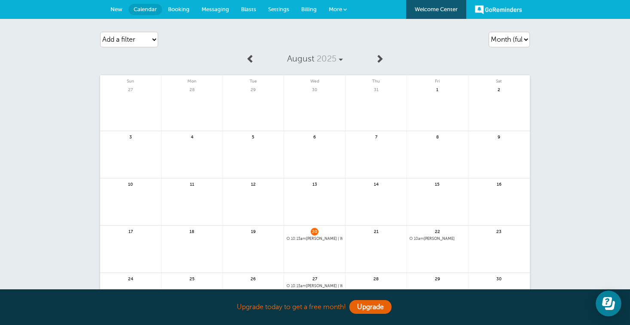
click at [419, 238] on span "10am" at bounding box center [419, 238] width 10 height 4
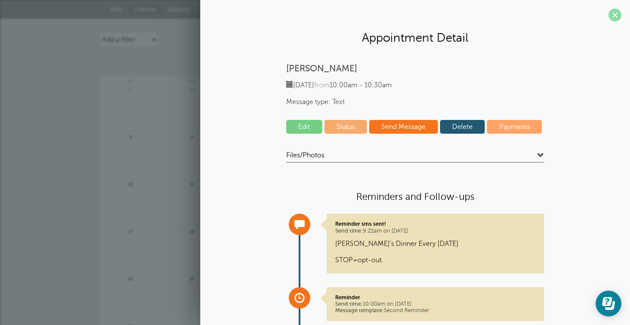
click at [615, 15] on span at bounding box center [614, 15] width 13 height 13
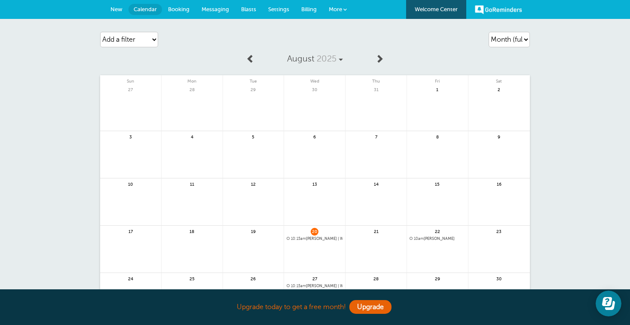
click at [312, 239] on span "10:15am [PERSON_NAME] | Weekly" at bounding box center [315, 238] width 56 height 5
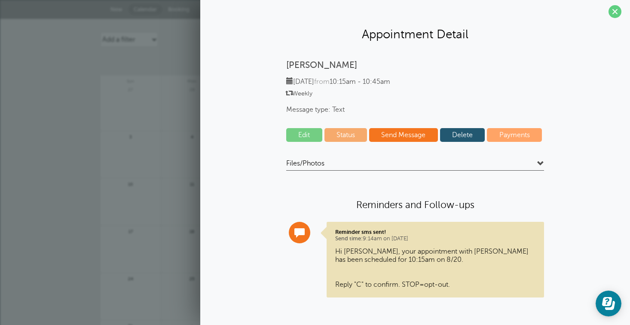
scroll to position [3, 0]
click at [342, 110] on span "Message type: Text" at bounding box center [415, 110] width 258 height 8
click at [618, 11] on span at bounding box center [614, 12] width 13 height 13
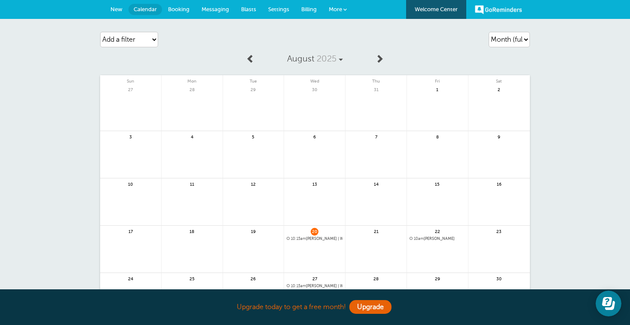
click at [498, 236] on link at bounding box center [498, 253] width 61 height 37
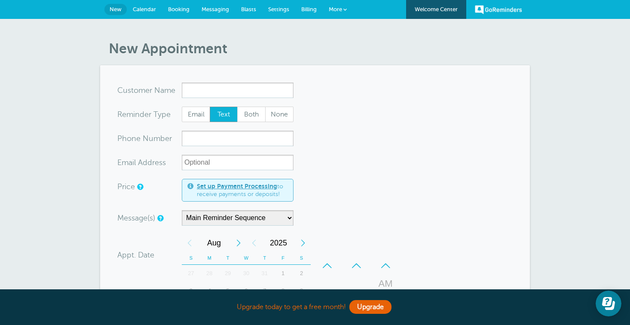
click at [119, 8] on span "New" at bounding box center [116, 9] width 12 height 6
click at [149, 9] on span "Calendar" at bounding box center [144, 9] width 23 height 6
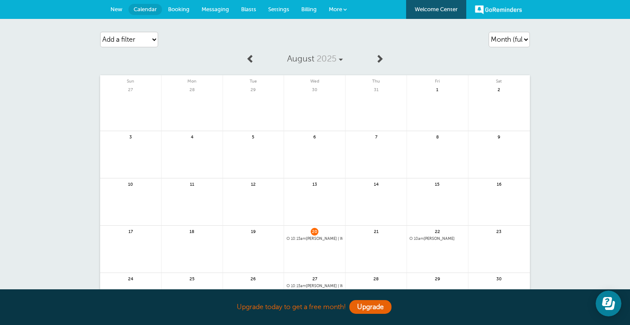
click at [345, 9] on span at bounding box center [344, 9] width 3 height 3
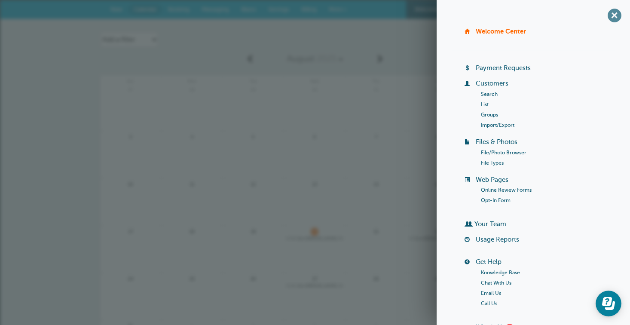
click at [613, 15] on span "+" at bounding box center [613, 15] width 19 height 19
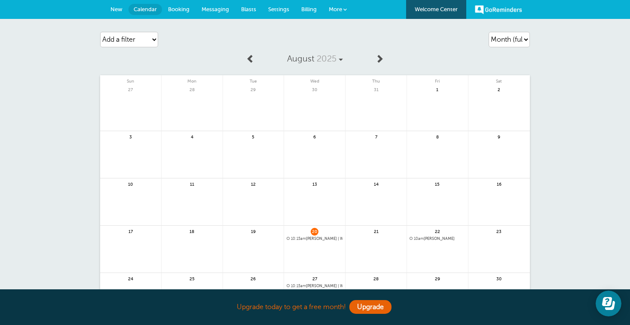
click at [117, 9] on span "New" at bounding box center [116, 9] width 12 height 6
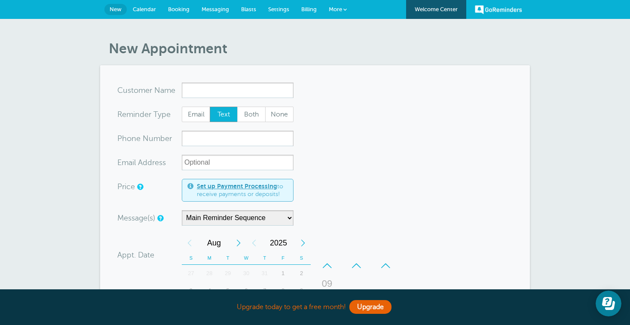
click at [152, 9] on span "Calendar" at bounding box center [144, 9] width 23 height 6
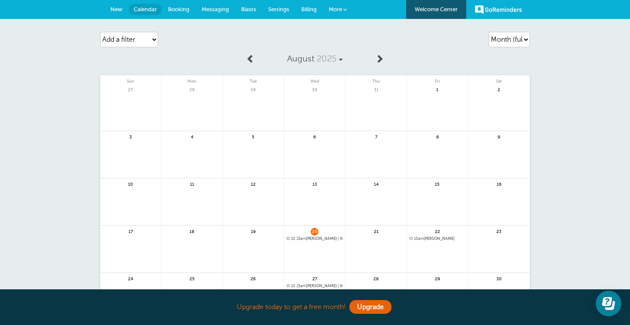
click at [119, 8] on span "New" at bounding box center [116, 9] width 12 height 6
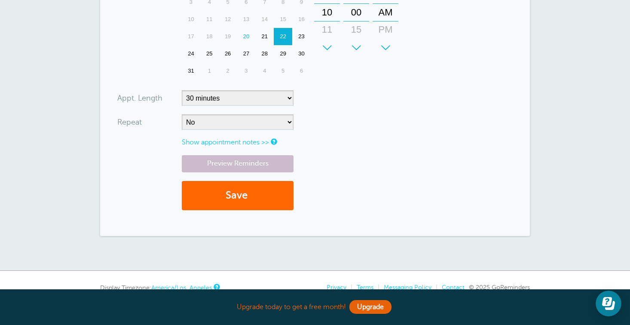
scroll to position [289, 0]
click at [255, 139] on link "Show appointment notes >>" at bounding box center [225, 142] width 87 height 8
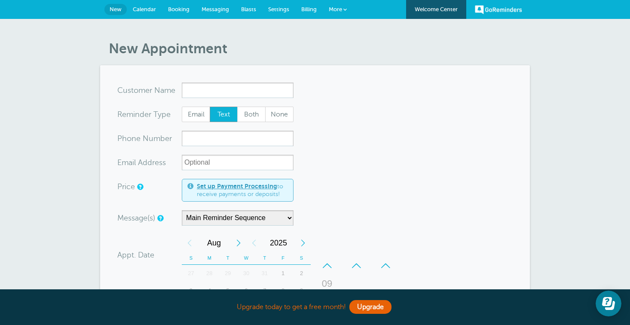
scroll to position [0, 0]
click at [149, 10] on span "Calendar" at bounding box center [144, 9] width 23 height 6
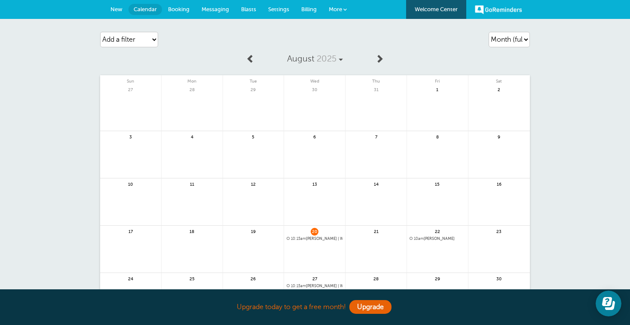
click at [177, 8] on span "Booking" at bounding box center [178, 9] width 21 height 6
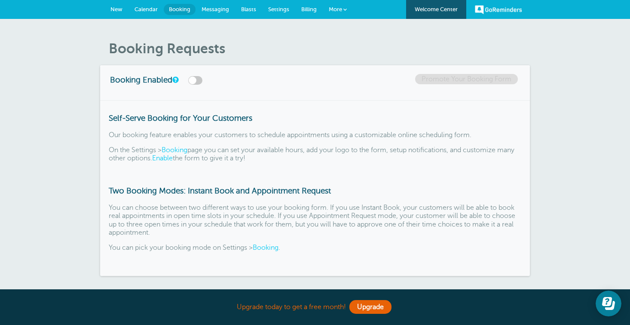
click at [120, 9] on span "New" at bounding box center [116, 9] width 12 height 6
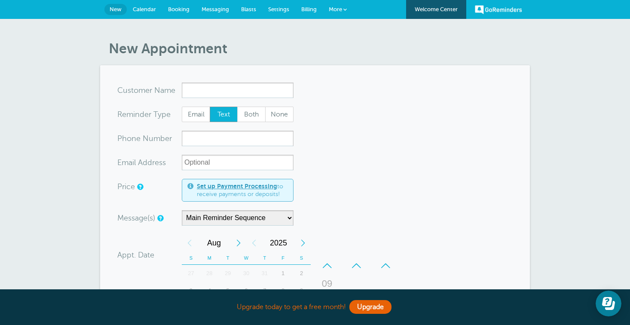
click at [148, 9] on span "Calendar" at bounding box center [144, 9] width 23 height 6
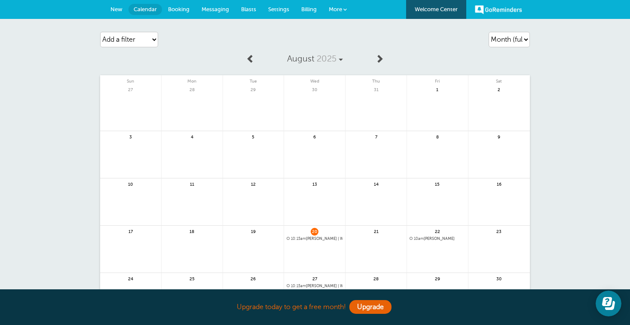
scroll to position [0, 0]
click at [282, 9] on span "Settings" at bounding box center [278, 9] width 21 height 6
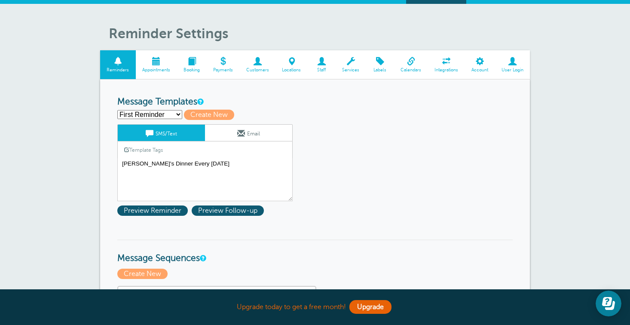
scroll to position [14, 0]
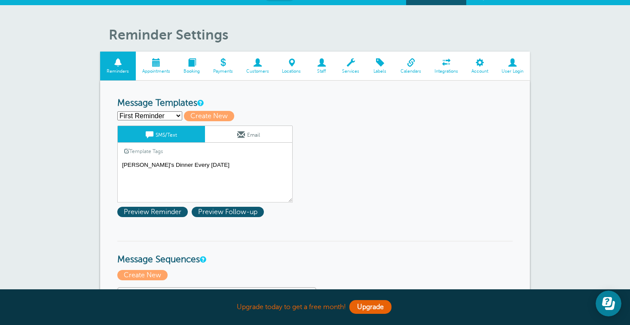
click at [155, 62] on span at bounding box center [156, 62] width 41 height 8
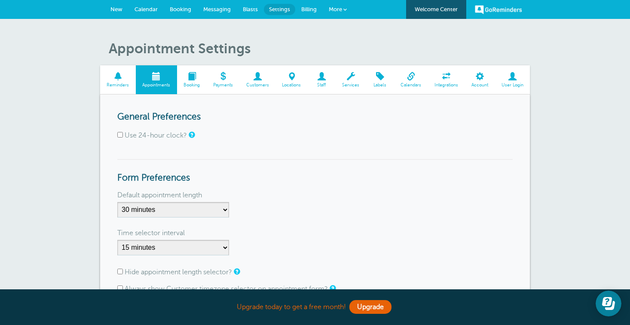
click at [153, 78] on span at bounding box center [156, 76] width 41 height 8
click at [116, 76] on span at bounding box center [118, 76] width 36 height 8
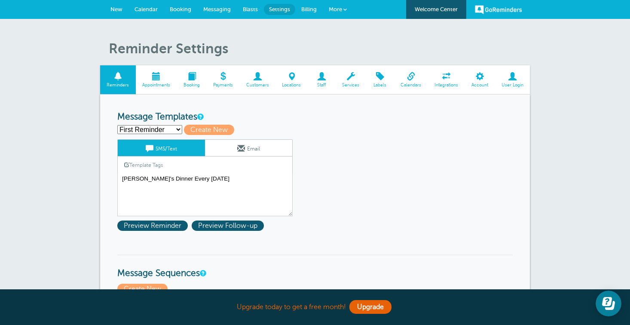
click at [117, 79] on span at bounding box center [118, 76] width 36 height 8
click at [142, 7] on span "Calendar" at bounding box center [145, 9] width 23 height 6
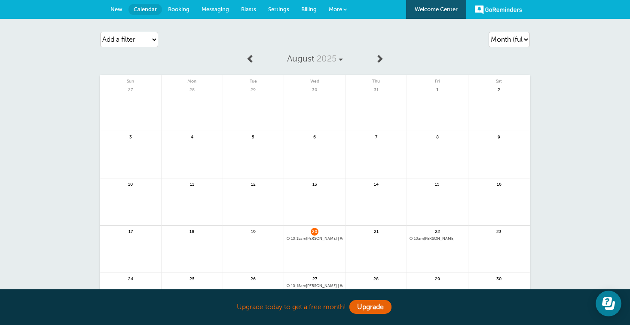
click at [425, 238] on span "10am Chris" at bounding box center [437, 238] width 56 height 5
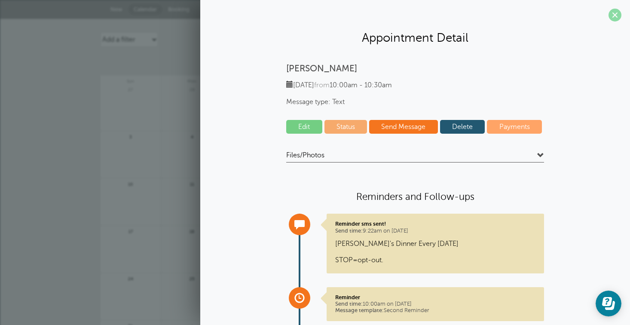
click at [618, 14] on span at bounding box center [614, 15] width 13 height 13
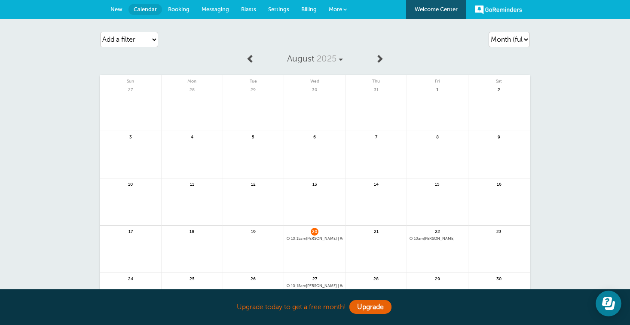
click at [330, 239] on span "10:15am Chris | Weekly" at bounding box center [315, 238] width 56 height 5
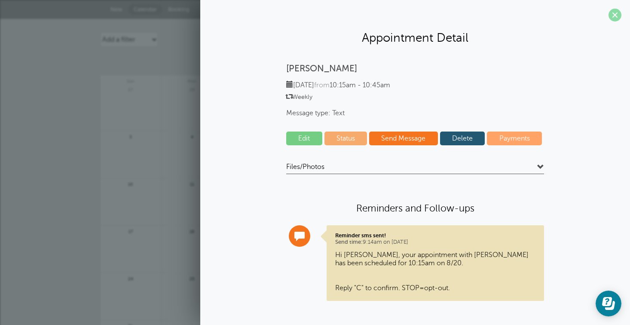
click at [617, 15] on span at bounding box center [614, 15] width 13 height 13
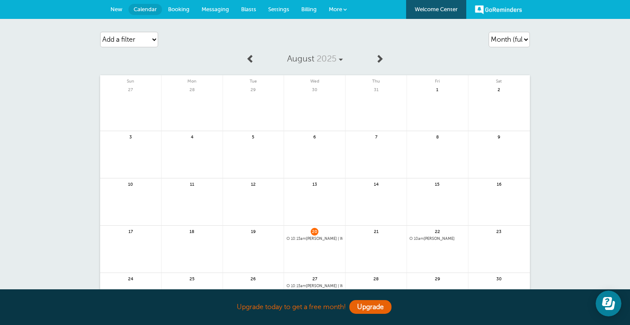
click at [434, 240] on span "10am Chris" at bounding box center [437, 238] width 56 height 5
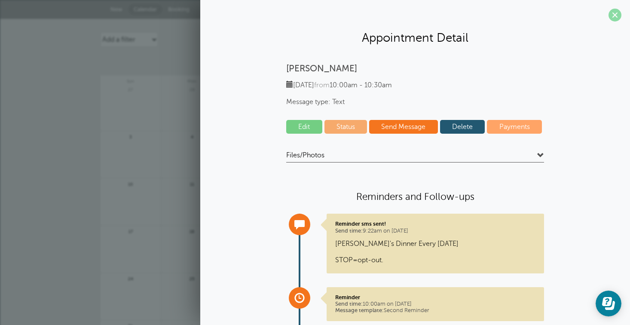
click at [614, 15] on span at bounding box center [614, 15] width 13 height 13
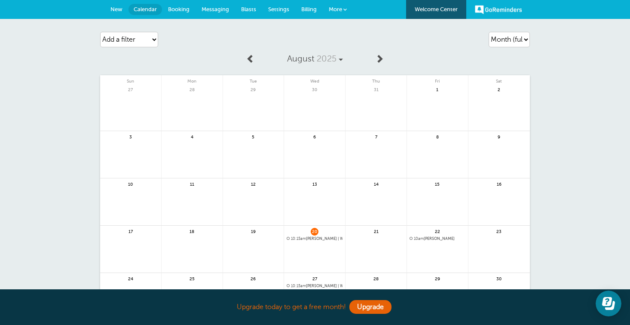
click at [282, 9] on span "Settings" at bounding box center [278, 9] width 21 height 6
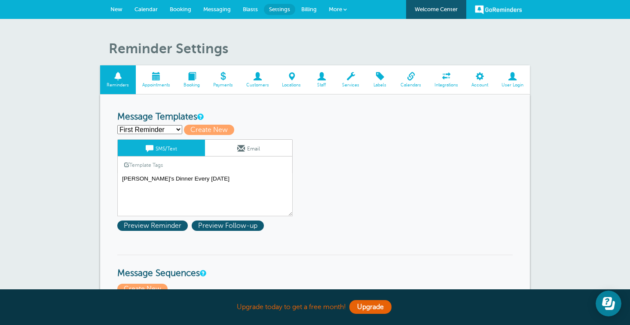
click at [121, 76] on span at bounding box center [118, 76] width 36 height 8
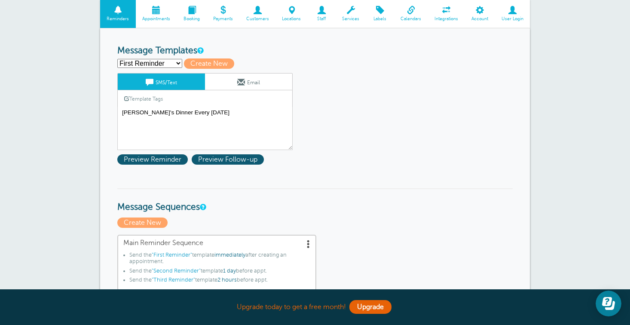
scroll to position [69, 0]
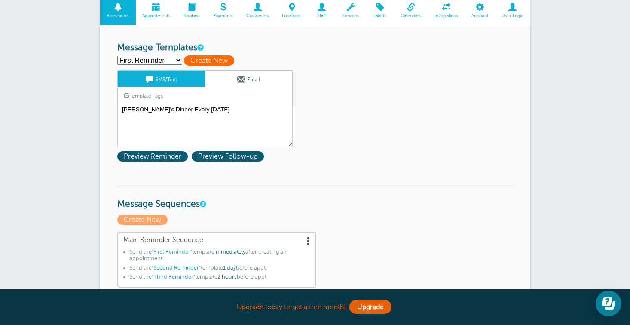
click at [215, 58] on span "Create New" at bounding box center [209, 60] width 50 height 10
select select
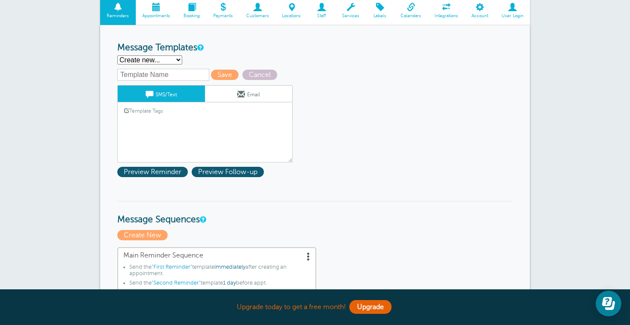
click at [171, 109] on div "Template Tags Copy SMS" at bounding box center [204, 110] width 175 height 17
click at [157, 110] on link "Template Tags" at bounding box center [144, 110] width 52 height 17
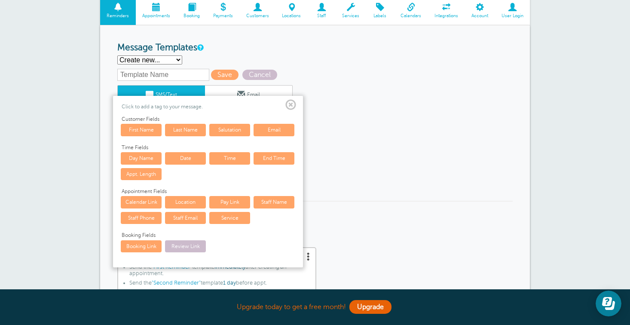
click at [296, 101] on div "Click to add a tag to your message. Customer Fields First Name Last Name Saluta…" at bounding box center [208, 181] width 190 height 171
click at [292, 101] on span at bounding box center [290, 105] width 11 height 11
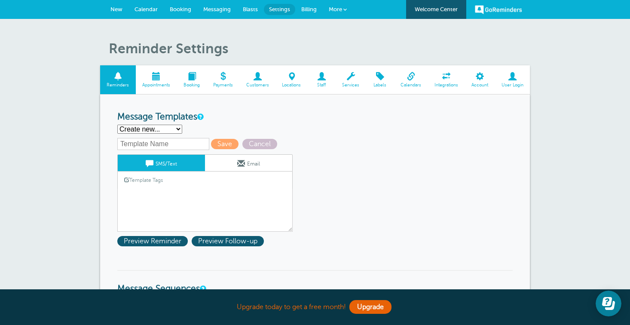
scroll to position [0, 0]
